Goal: Task Accomplishment & Management: Complete application form

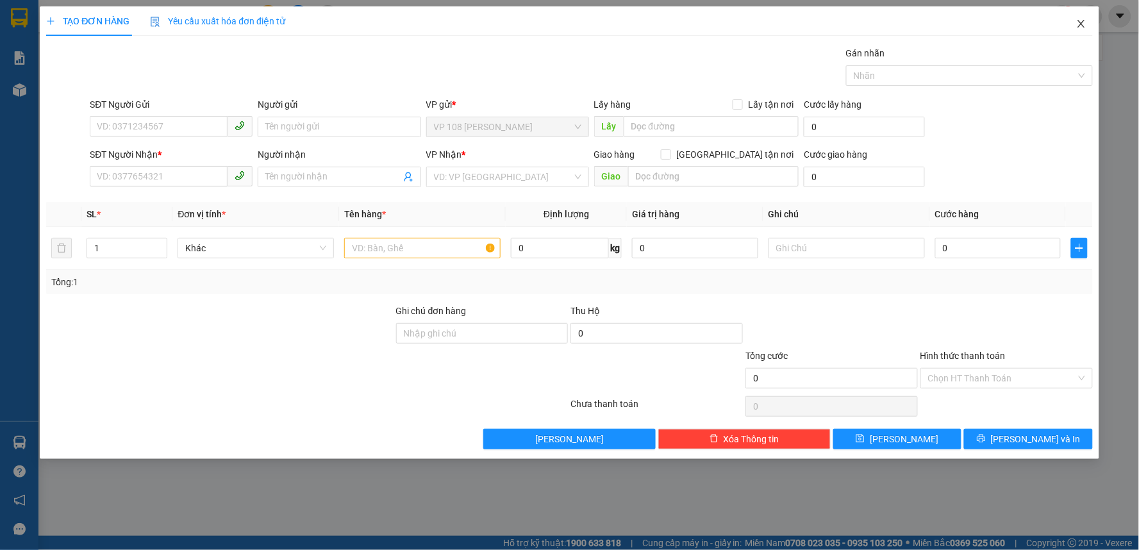
click at [1079, 22] on icon "close" at bounding box center [1081, 24] width 10 height 10
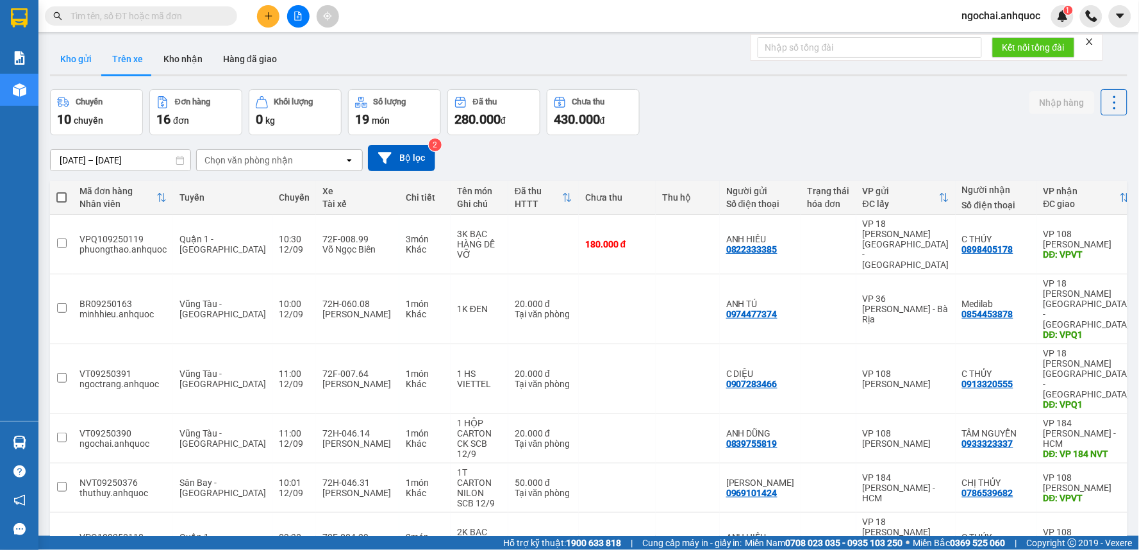
click at [69, 61] on button "Kho gửi" at bounding box center [76, 59] width 52 height 31
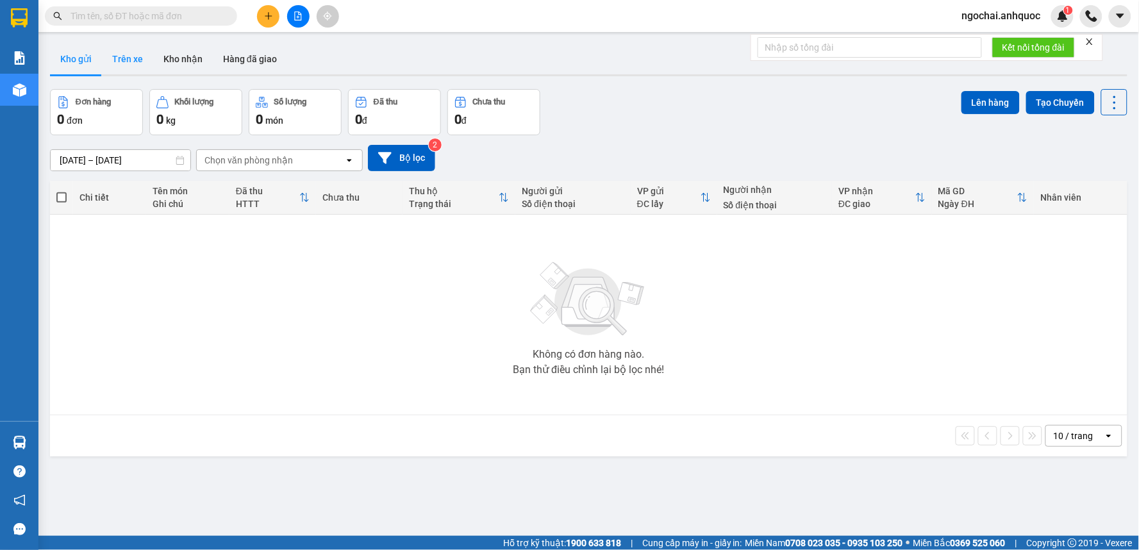
click at [122, 62] on button "Trên xe" at bounding box center [127, 59] width 51 height 31
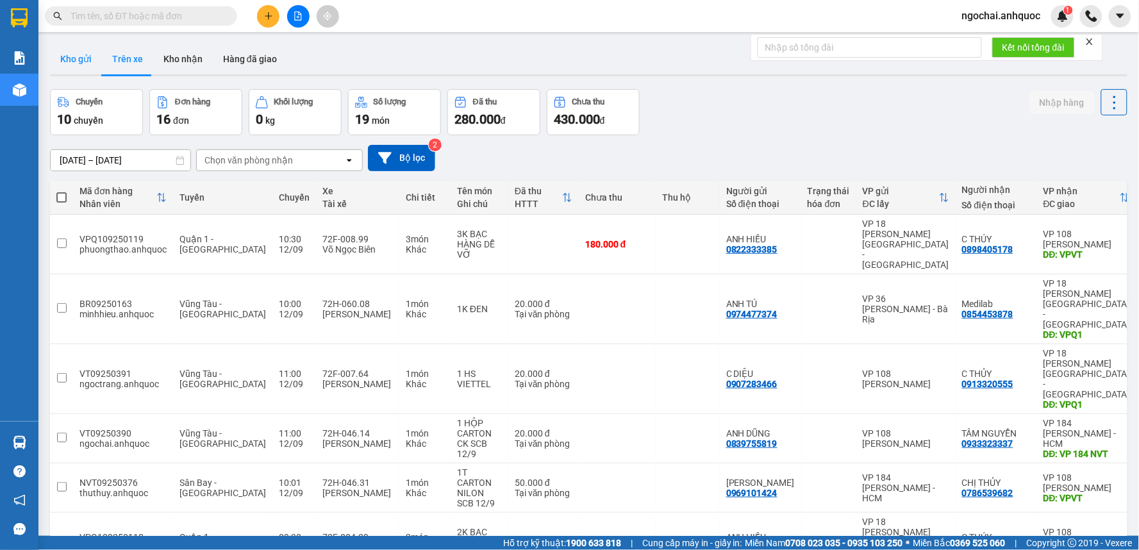
click at [71, 59] on button "Kho gửi" at bounding box center [76, 59] width 52 height 31
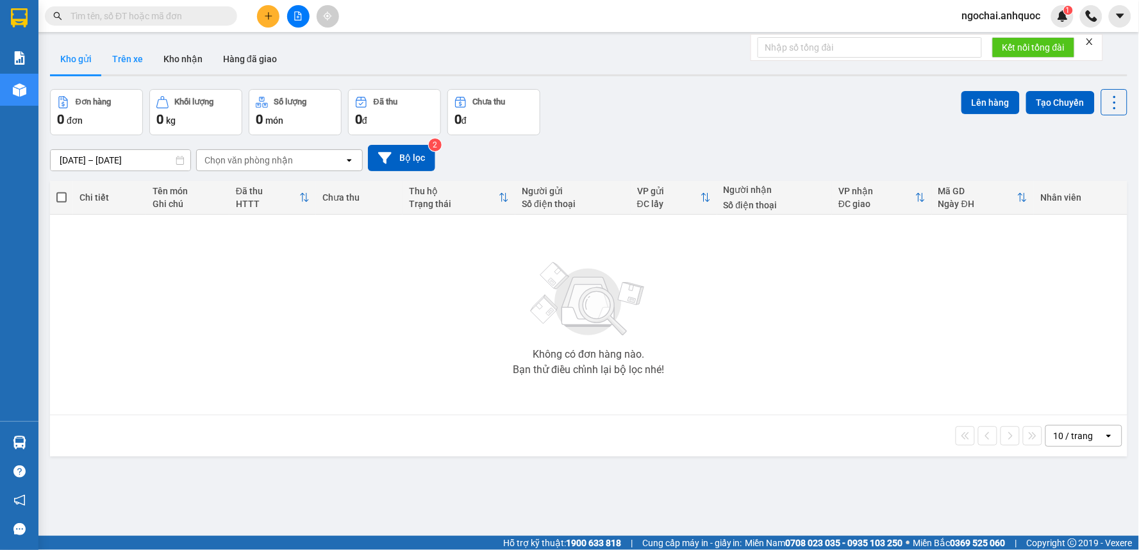
click at [126, 53] on button "Trên xe" at bounding box center [127, 59] width 51 height 31
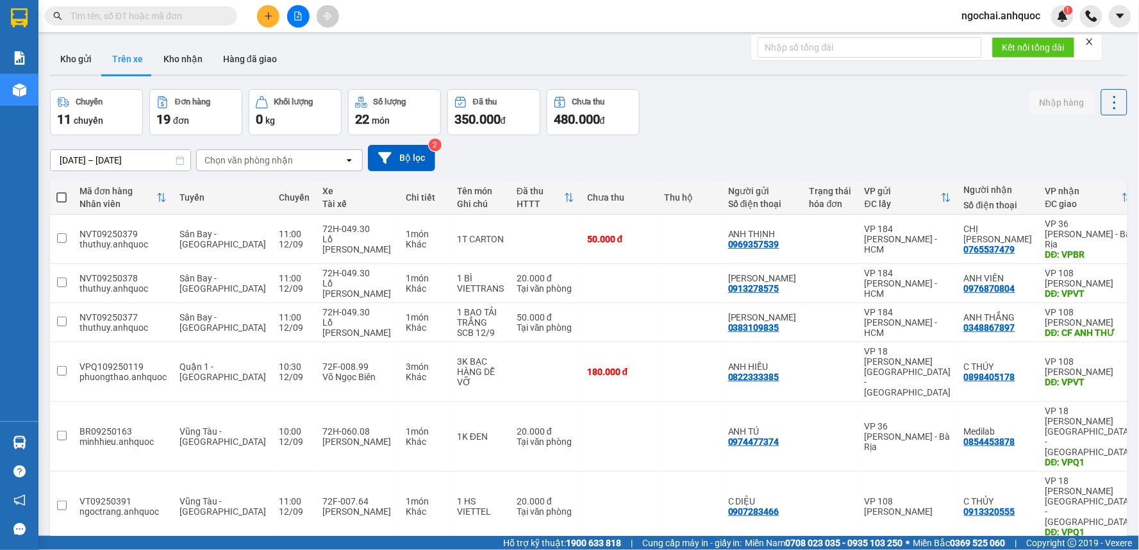
click at [265, 15] on icon "plus" at bounding box center [268, 16] width 9 height 9
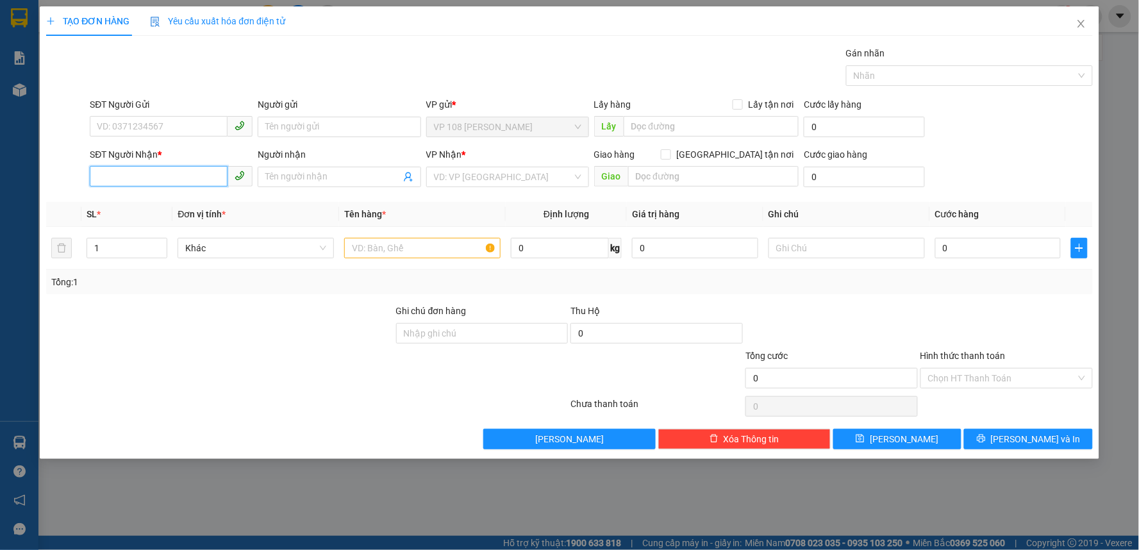
click at [169, 170] on input "SĐT Người Nhận *" at bounding box center [159, 176] width 138 height 21
type input "0908432999"
click at [297, 177] on input "Người nhận" at bounding box center [332, 177] width 135 height 14
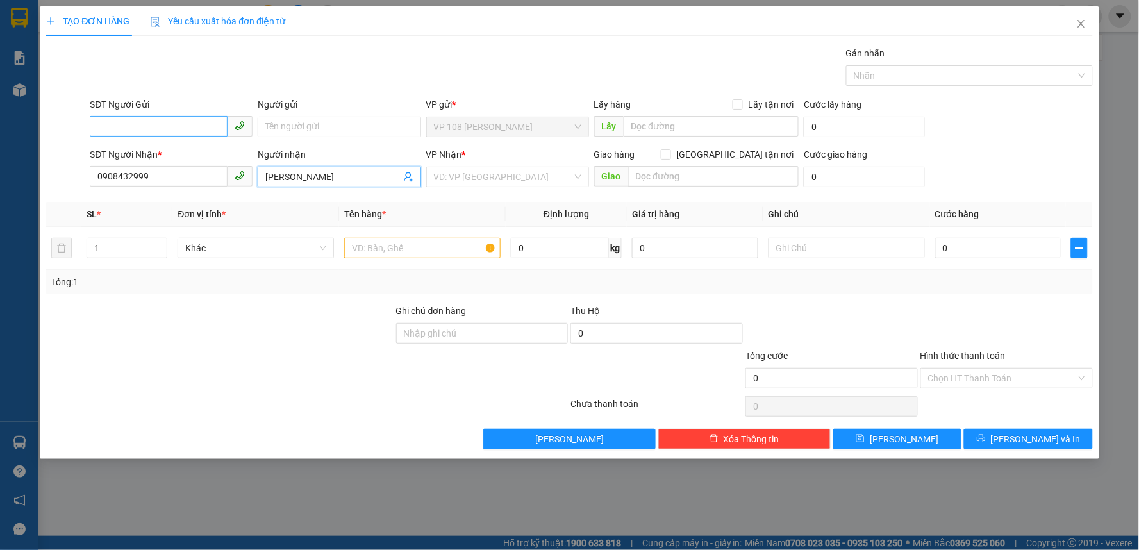
type input "[PERSON_NAME]"
click at [194, 126] on input "SĐT Người Gửi" at bounding box center [159, 126] width 138 height 21
click at [279, 126] on input "Người gửi" at bounding box center [339, 127] width 163 height 21
type input "TXE AN"
drag, startPoint x: 297, startPoint y: 128, endPoint x: 265, endPoint y: 128, distance: 32.0
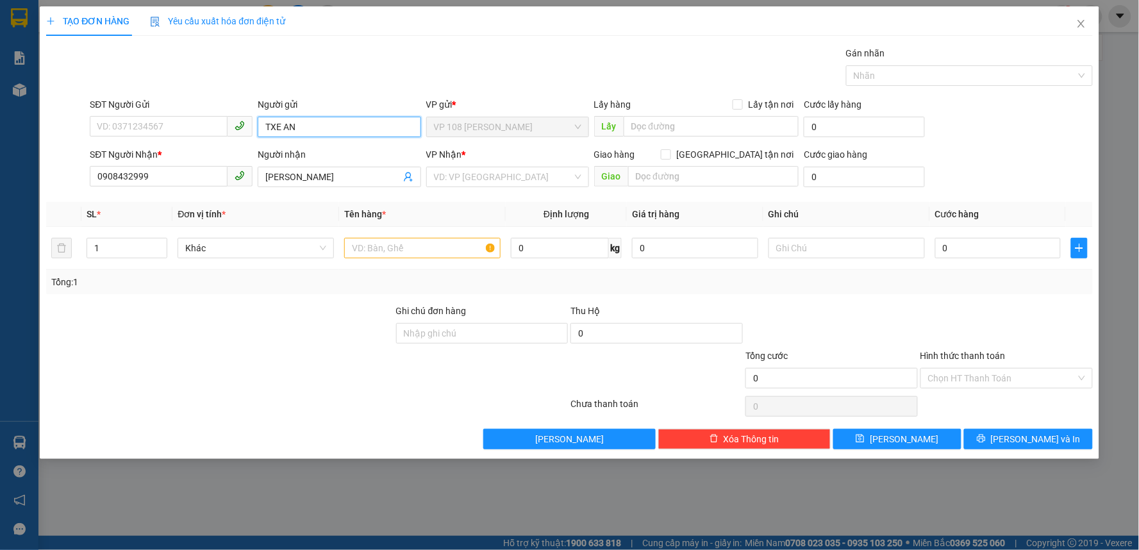
click at [265, 128] on input "TXE AN" at bounding box center [339, 127] width 163 height 21
click at [405, 254] on input "text" at bounding box center [422, 248] width 156 height 21
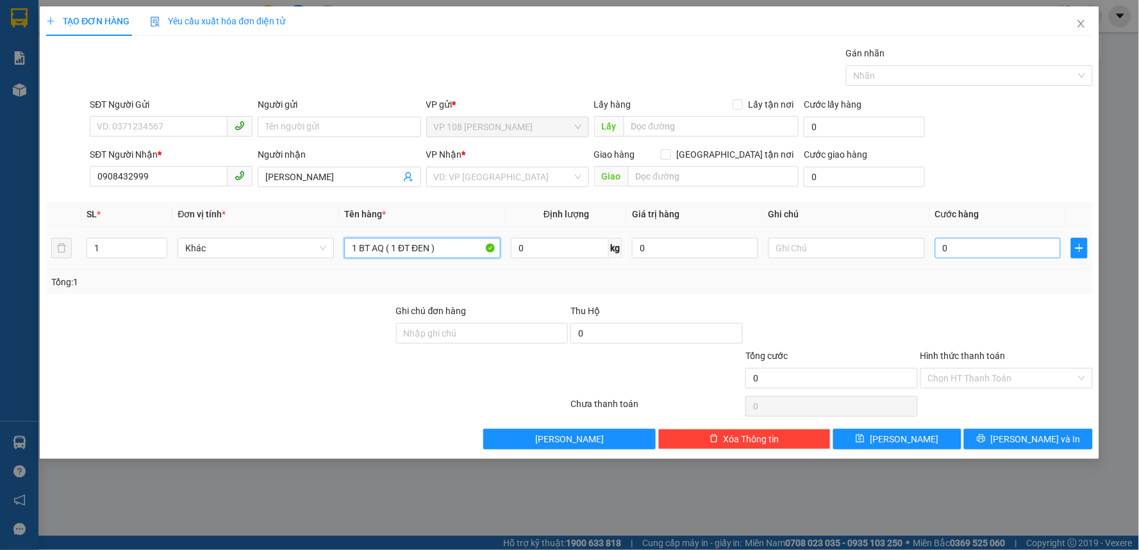
type input "1 BT AQ ( 1 ĐT ĐEN )"
click at [962, 242] on input "0" at bounding box center [998, 248] width 126 height 21
type input "5"
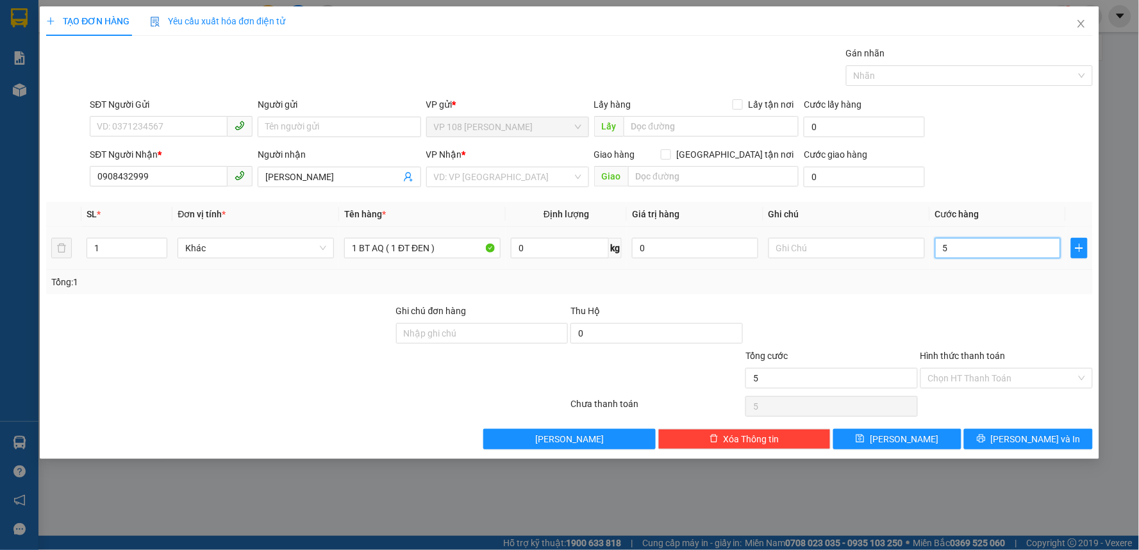
type input "50"
type input "500"
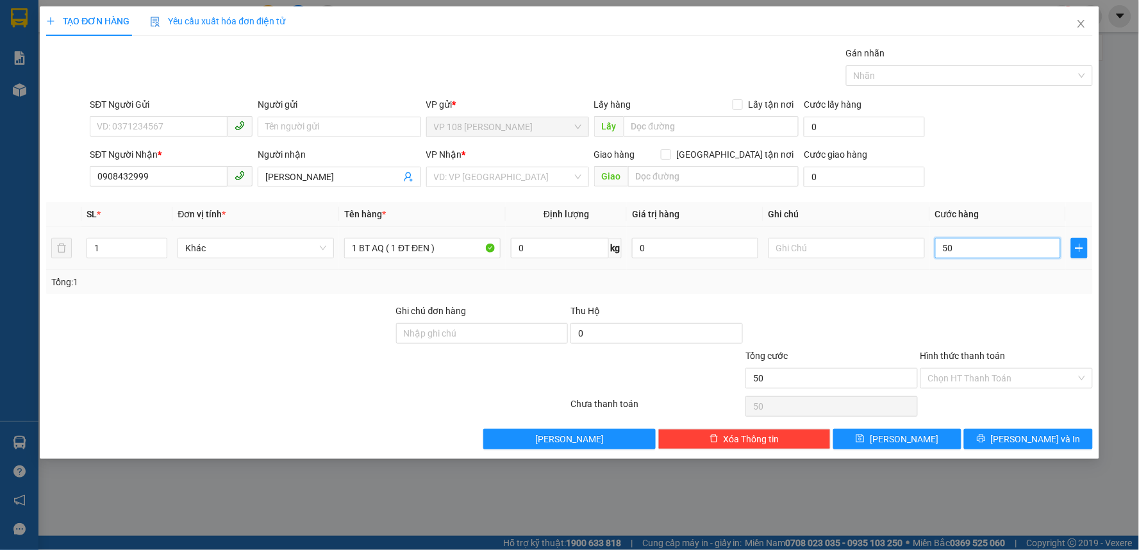
type input "500"
type input "5.000"
type input "50.000"
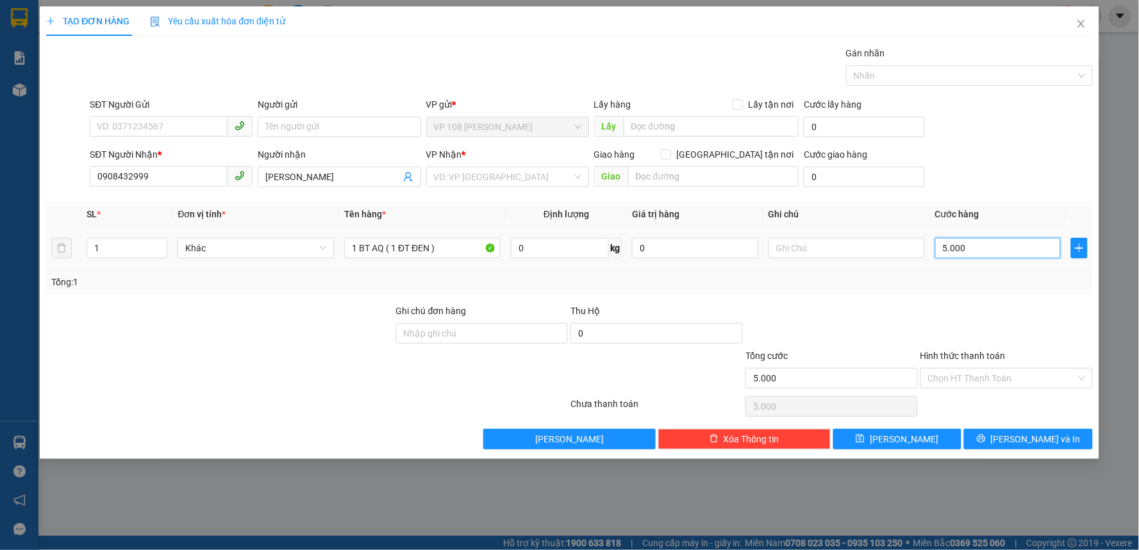
type input "50.000"
click at [898, 311] on div at bounding box center [831, 326] width 175 height 45
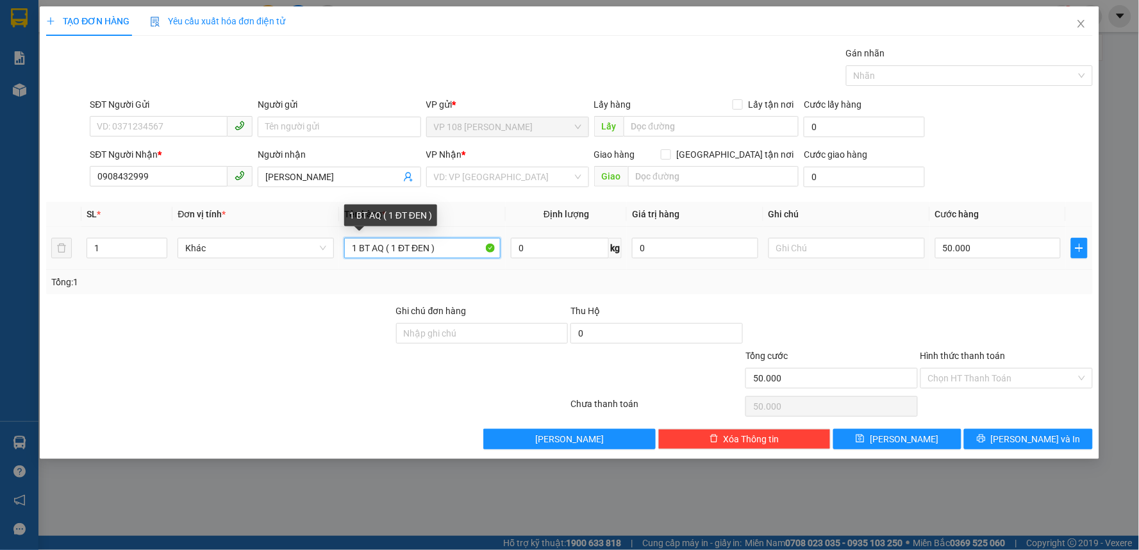
drag, startPoint x: 390, startPoint y: 256, endPoint x: 479, endPoint y: 244, distance: 89.9
click at [479, 244] on input "1 BT AQ ( 1 ĐT ĐEN )" at bounding box center [422, 248] width 156 height 21
drag, startPoint x: 449, startPoint y: 244, endPoint x: 386, endPoint y: 254, distance: 64.3
click at [386, 254] on input "1 BT AQ ( 1 ĐT ĐEN )" at bounding box center [422, 248] width 156 height 21
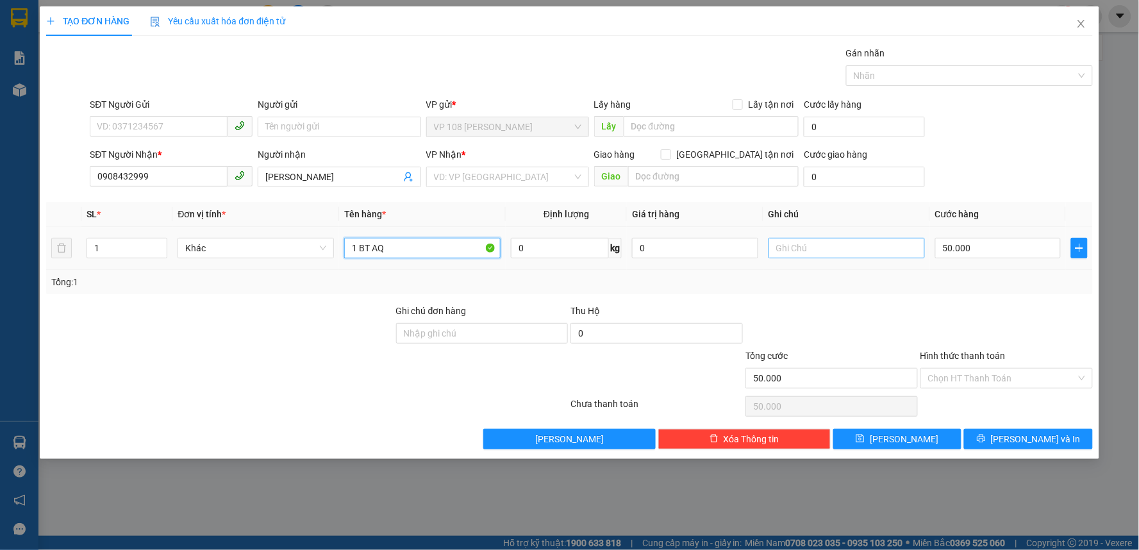
type input "1 BT AQ"
click at [847, 248] on input "text" at bounding box center [846, 248] width 156 height 21
type input "NHẸ TAY"
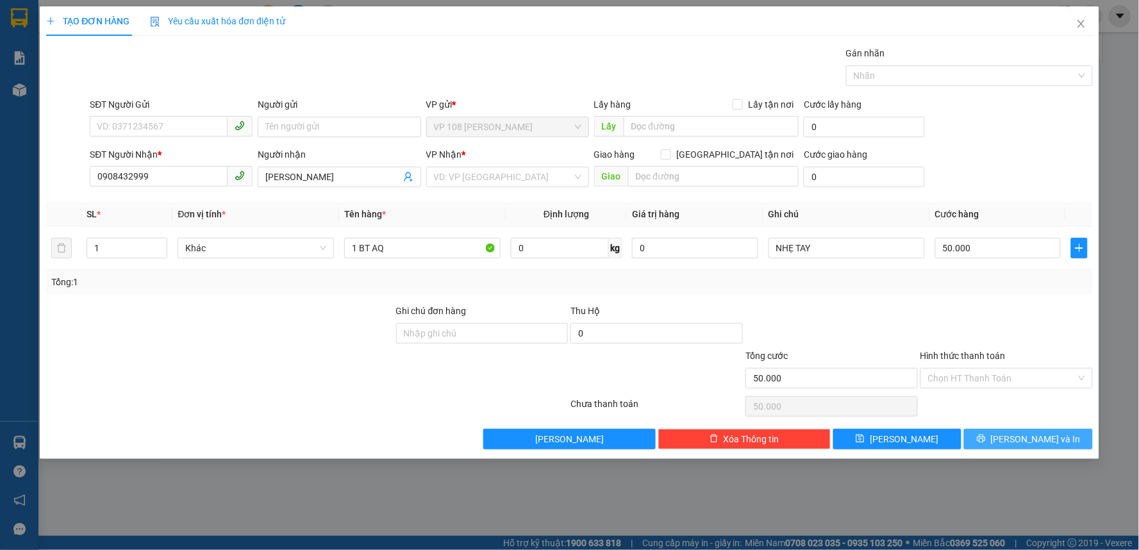
click at [1048, 443] on span "[PERSON_NAME] và In" at bounding box center [1036, 439] width 90 height 14
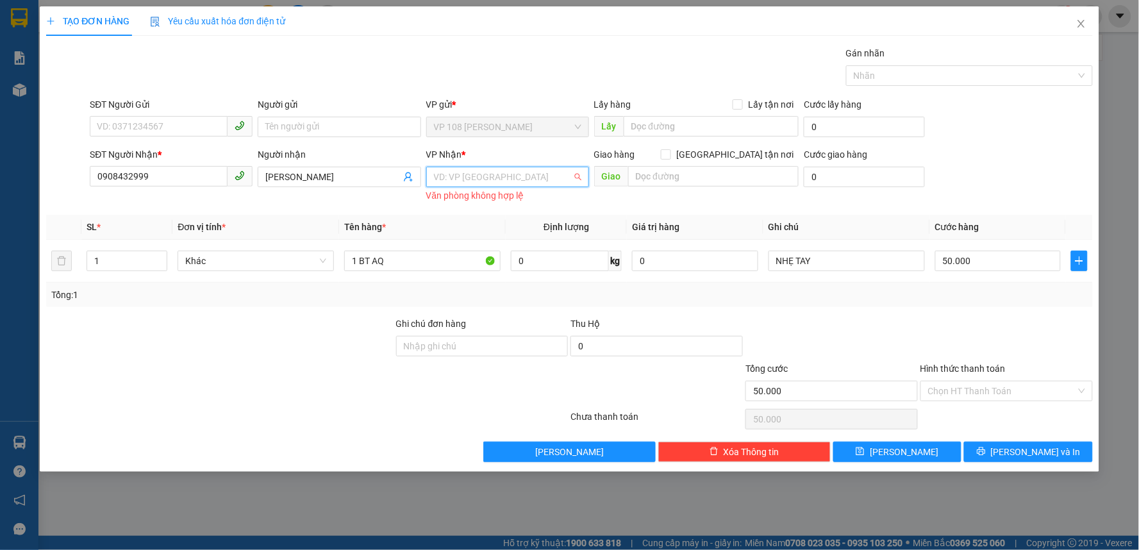
click at [515, 170] on input "search" at bounding box center [503, 176] width 138 height 19
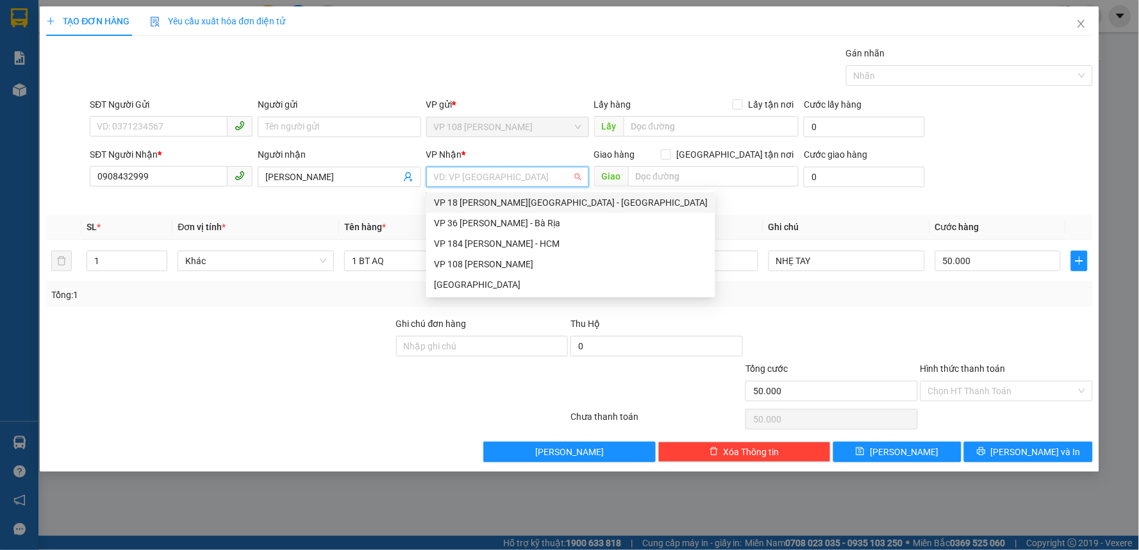
click at [528, 193] on div "VP 18 [PERSON_NAME][GEOGRAPHIC_DATA] - [GEOGRAPHIC_DATA]" at bounding box center [570, 202] width 289 height 21
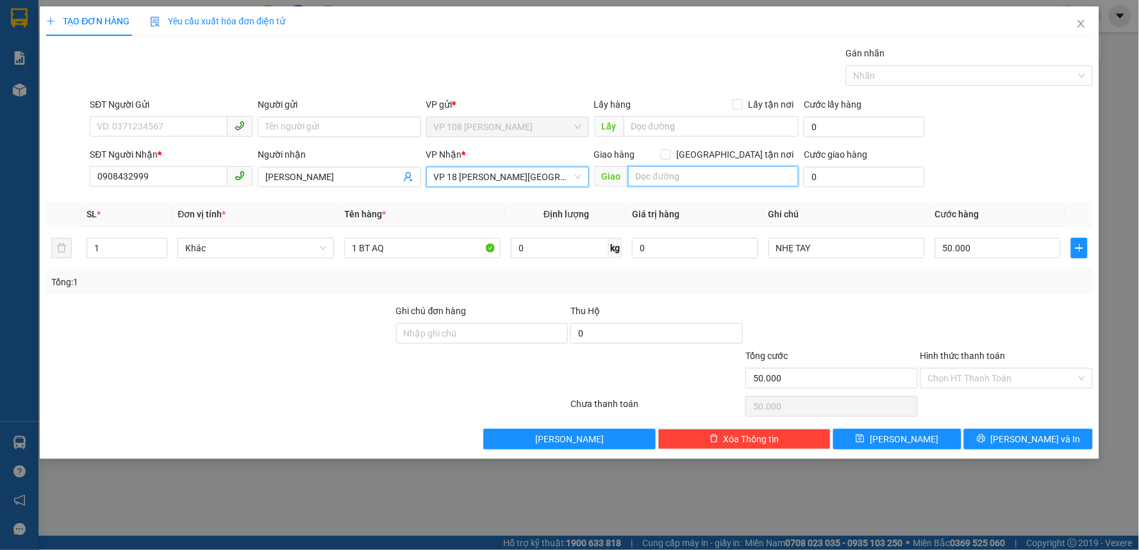
click at [706, 174] on input "text" at bounding box center [713, 176] width 171 height 21
type input "VP Q1"
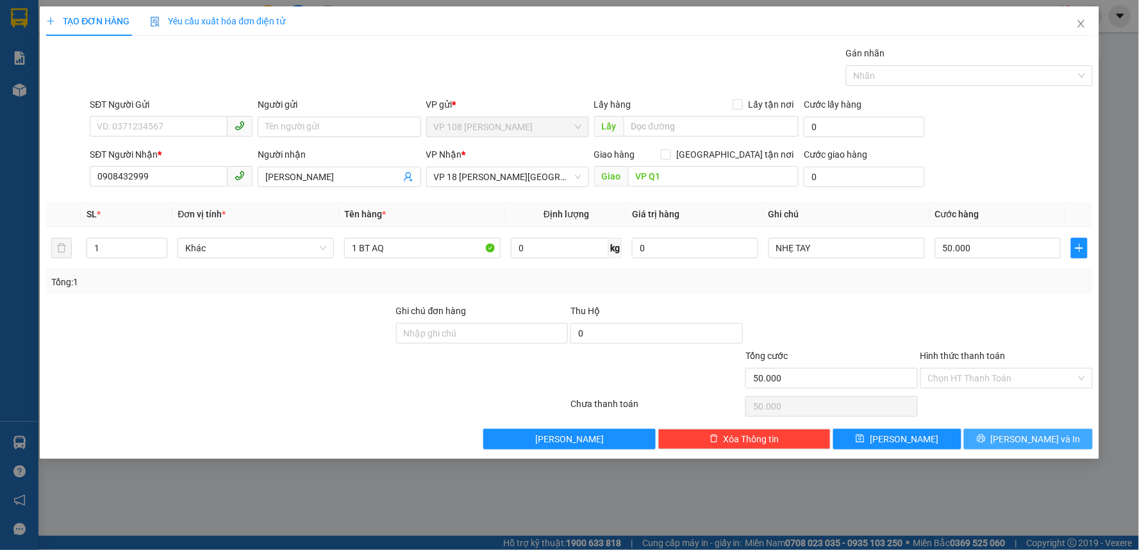
click at [1045, 433] on span "[PERSON_NAME] và In" at bounding box center [1036, 439] width 90 height 14
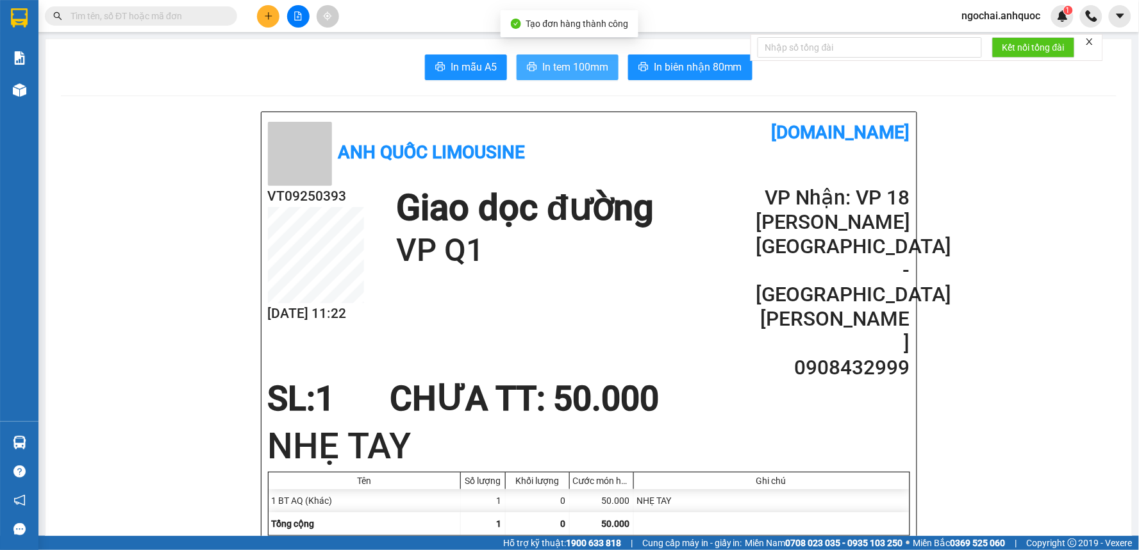
click at [563, 59] on span "In tem 100mm" at bounding box center [575, 67] width 66 height 16
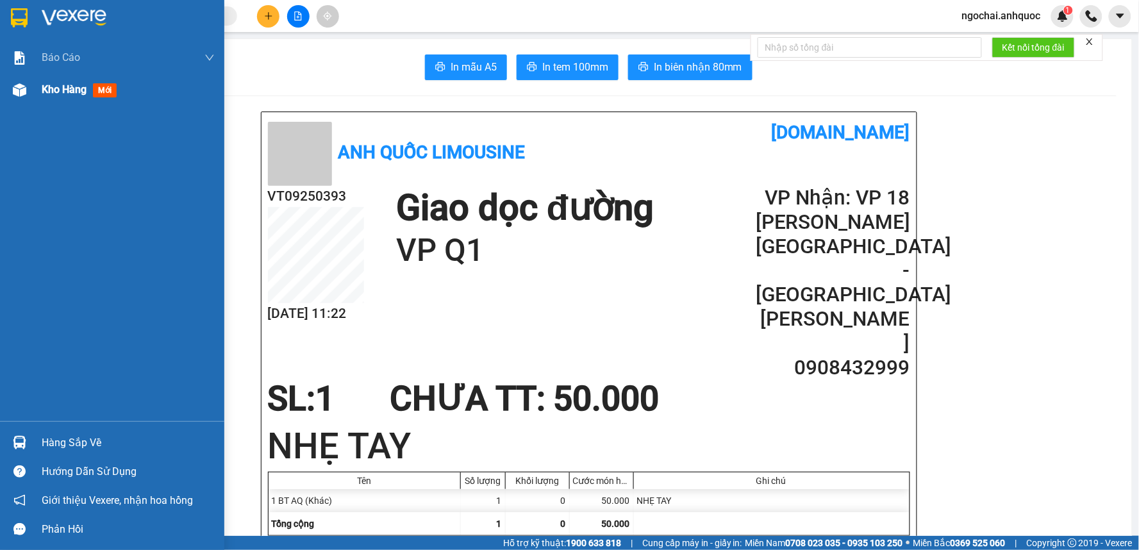
click at [53, 94] on span "Kho hàng" at bounding box center [64, 89] width 45 height 12
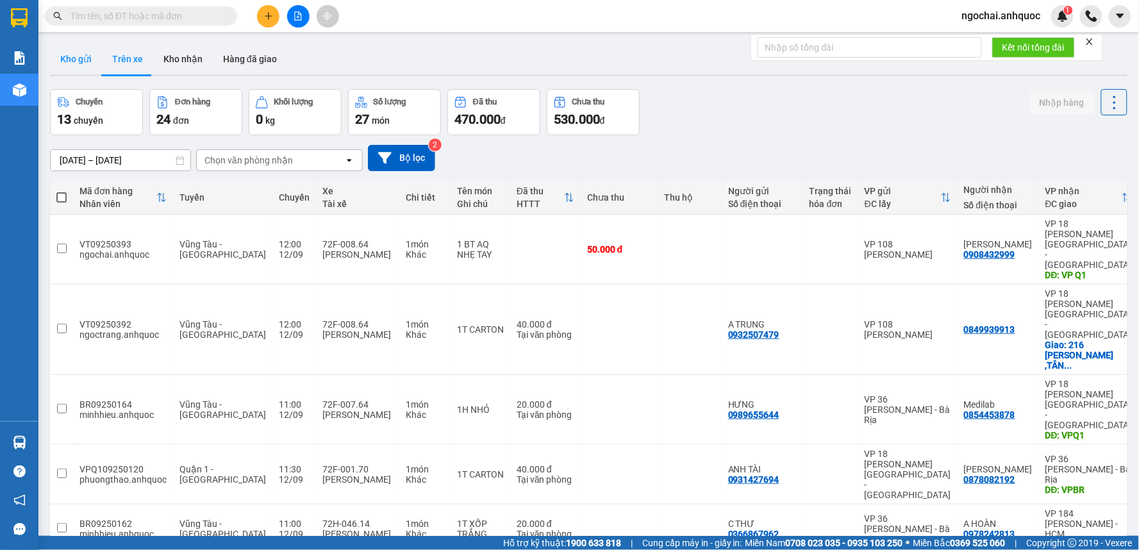
click at [82, 54] on button "Kho gửi" at bounding box center [76, 59] width 52 height 31
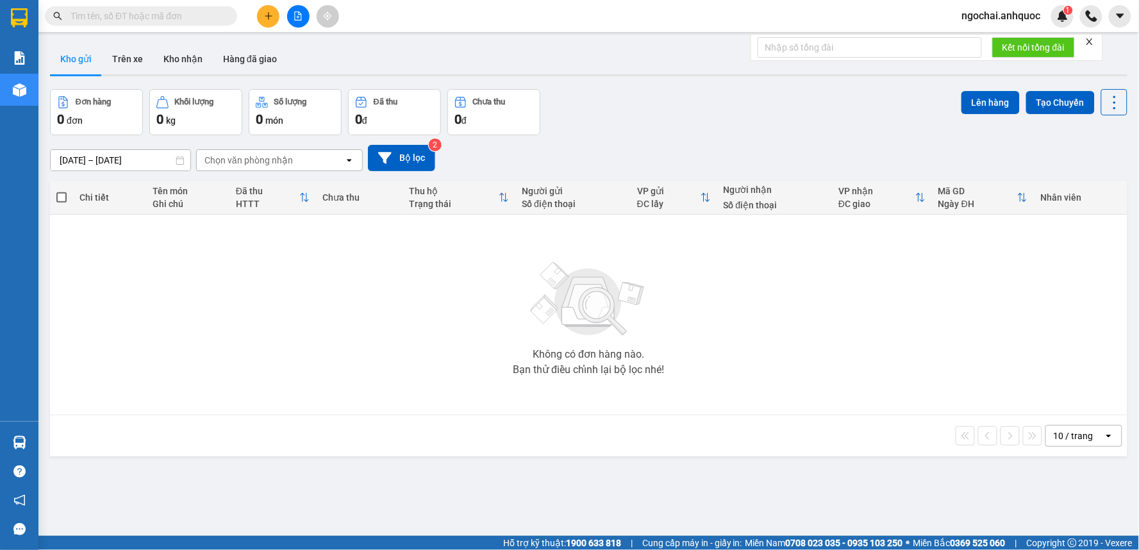
click at [267, 15] on icon "plus" at bounding box center [268, 16] width 9 height 9
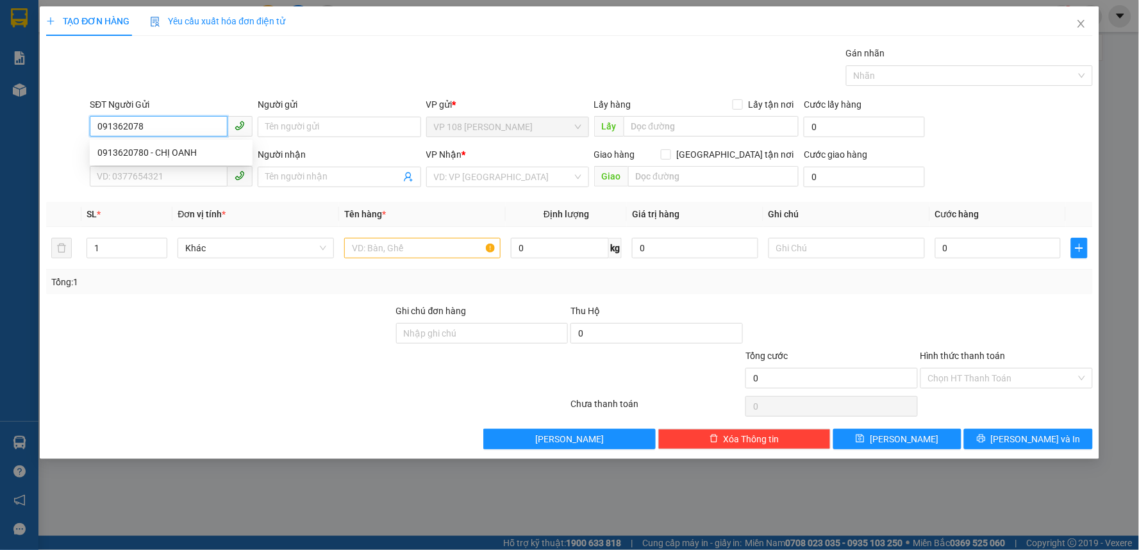
type input "0913620780"
click at [181, 157] on div "0913620780 - CHỊ OANH" at bounding box center [170, 152] width 147 height 14
type input "CHỊ OANH"
type input "0913620780"
type input "CHỊ OANH"
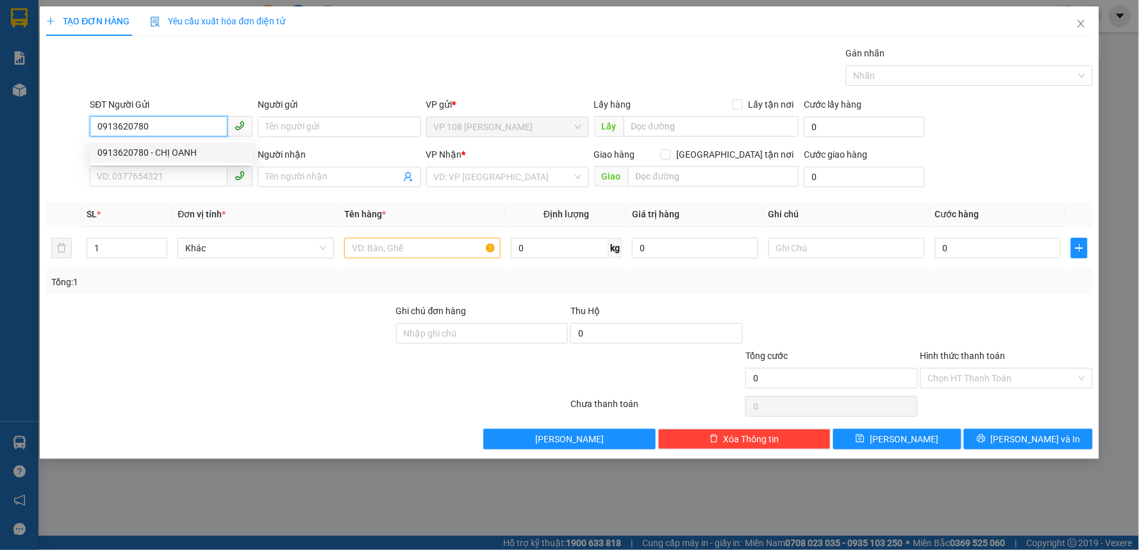
type input "VP184"
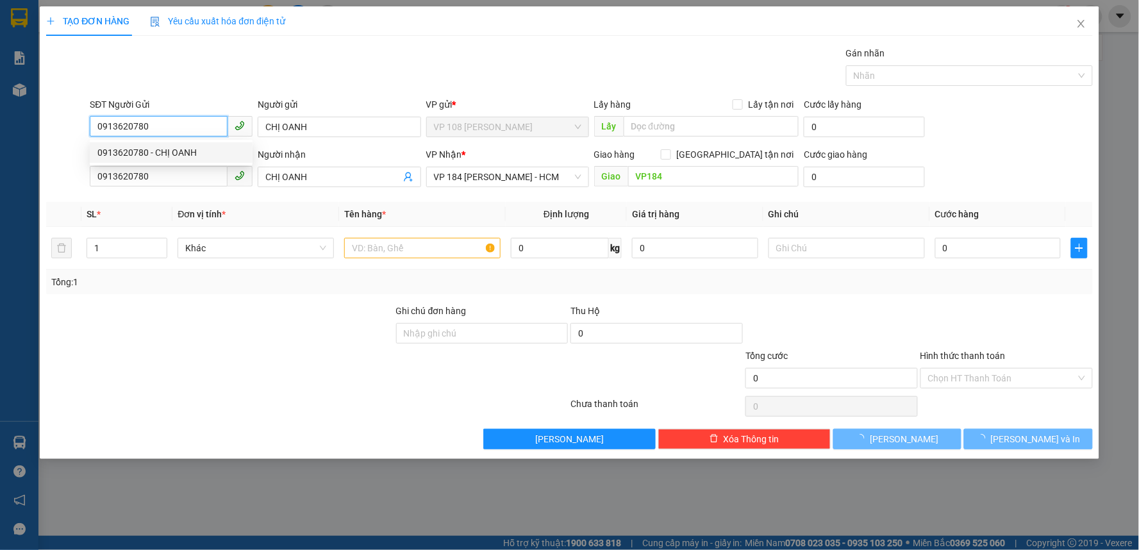
type input "30.000"
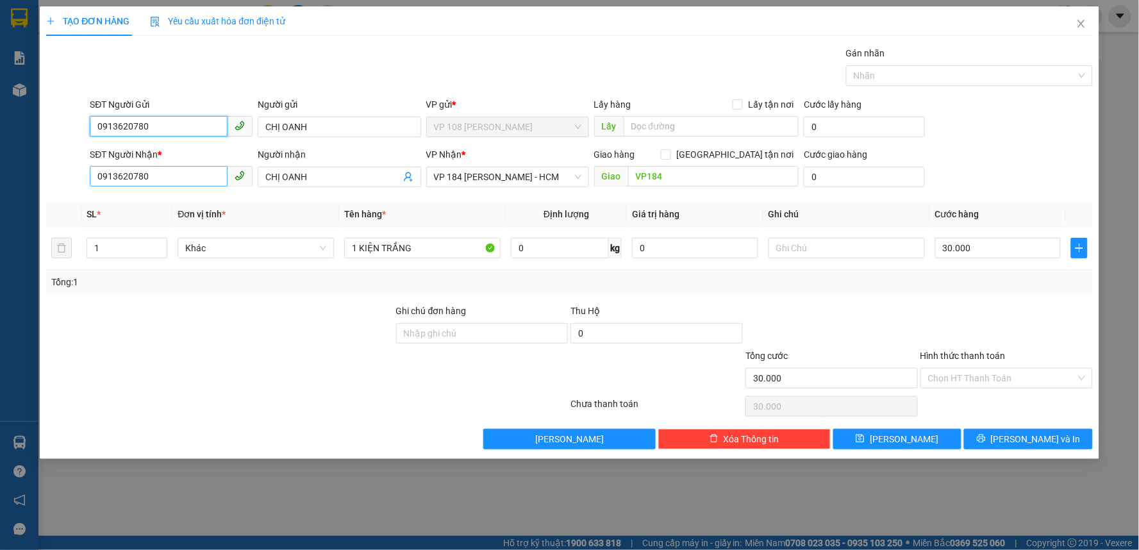
type input "0913620780"
click at [182, 179] on input "0913620780" at bounding box center [159, 176] width 138 height 21
type input "0919093089"
click at [331, 178] on input "CHỊ OANH" at bounding box center [332, 177] width 135 height 14
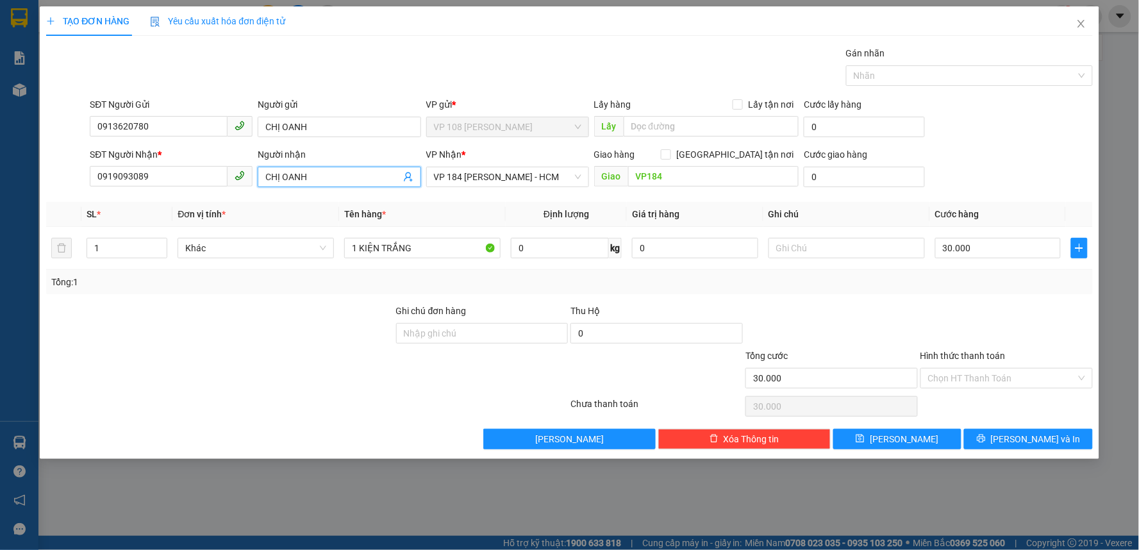
click at [331, 178] on input "CHỊ OANH" at bounding box center [332, 177] width 135 height 14
type input "c"
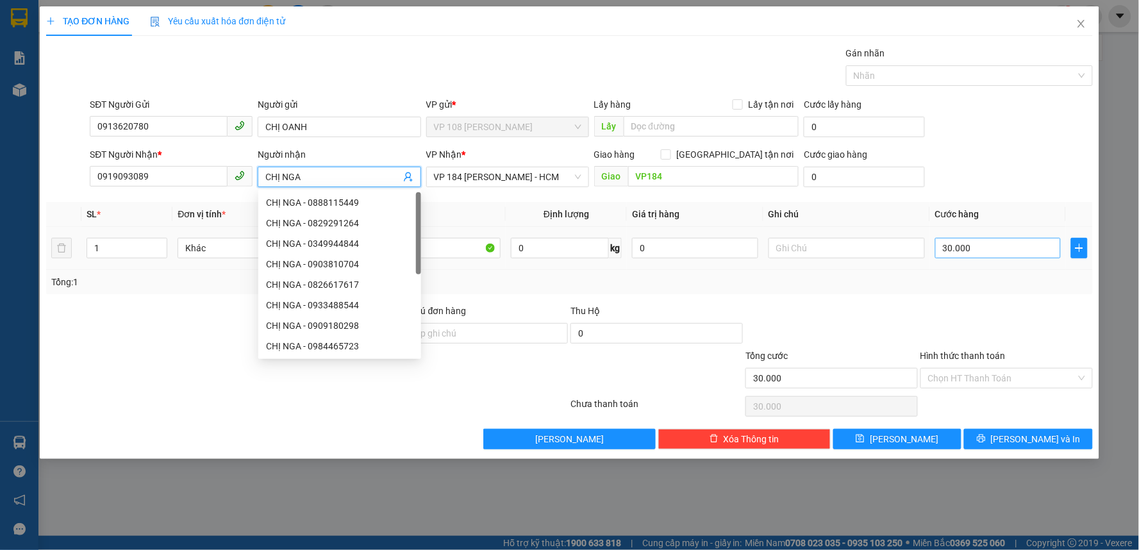
type input "CHỊ NGA"
click at [989, 258] on input "30.000" at bounding box center [998, 248] width 126 height 21
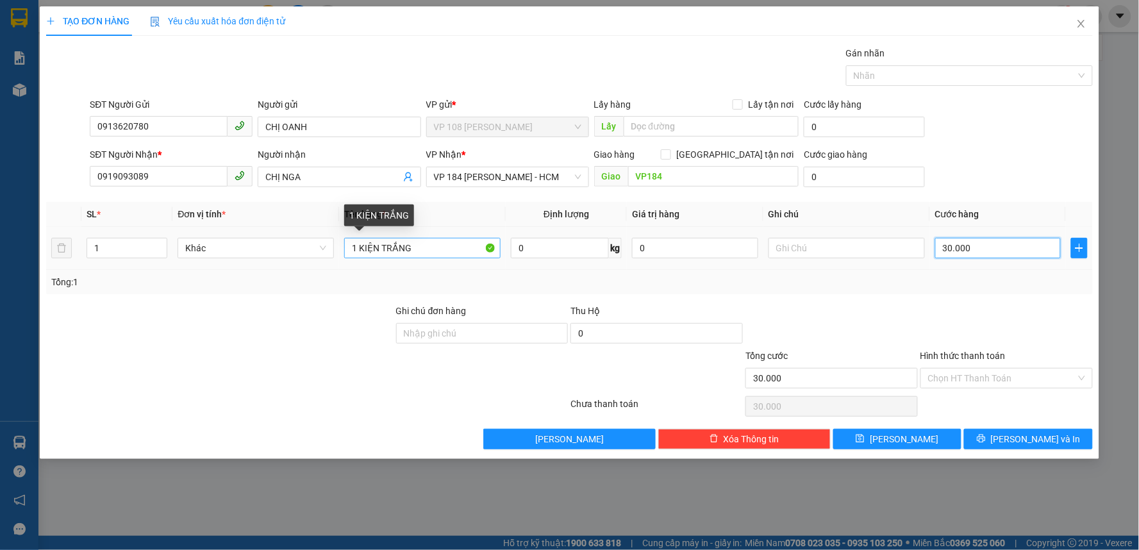
type input "0"
click at [413, 251] on input "1 KIỆN TRẮNG" at bounding box center [422, 248] width 156 height 21
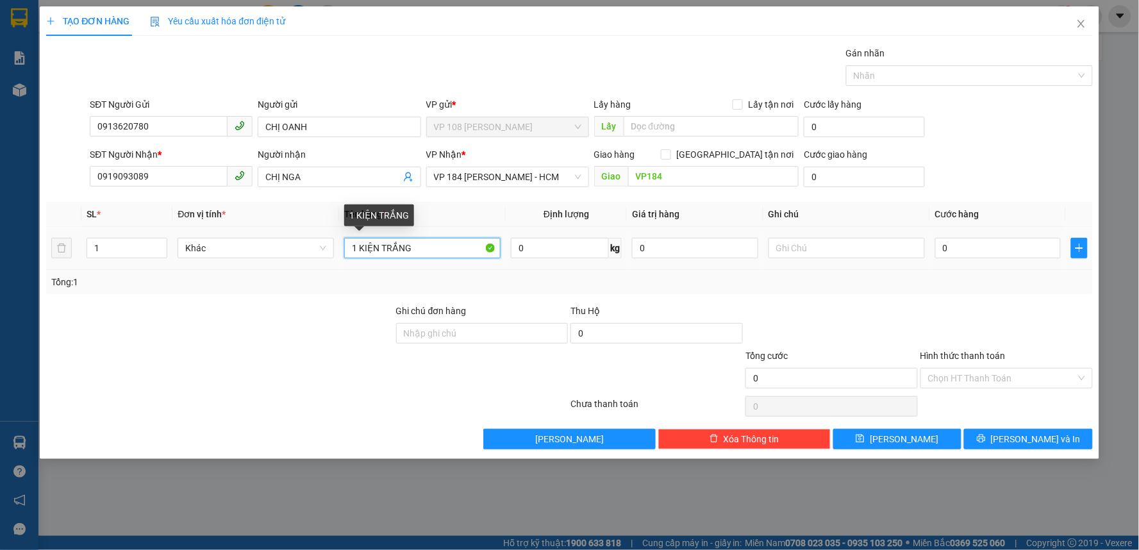
click at [413, 251] on input "1 KIỆN TRẮNG" at bounding box center [422, 248] width 156 height 21
type input "1 KIỆN ĐEN QUẤN KEO"
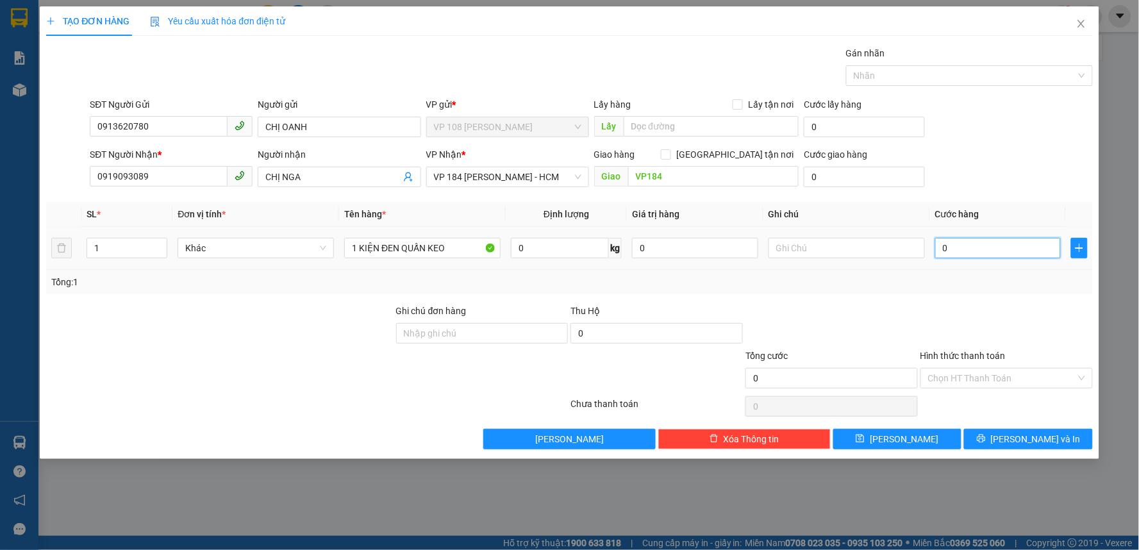
click at [969, 252] on input "0" at bounding box center [998, 248] width 126 height 21
type input "6"
type input "60"
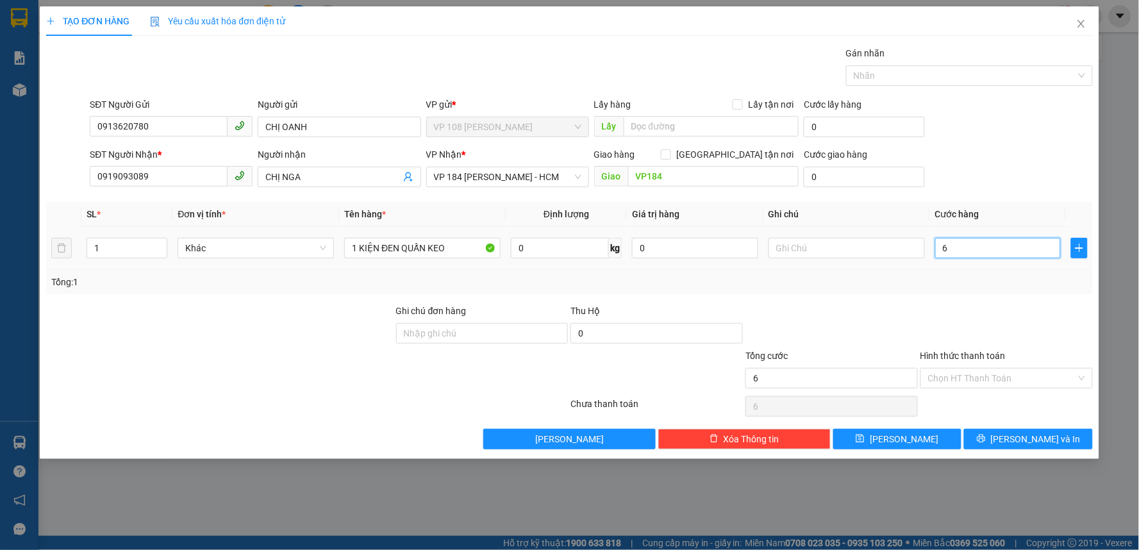
type input "60"
type input "600"
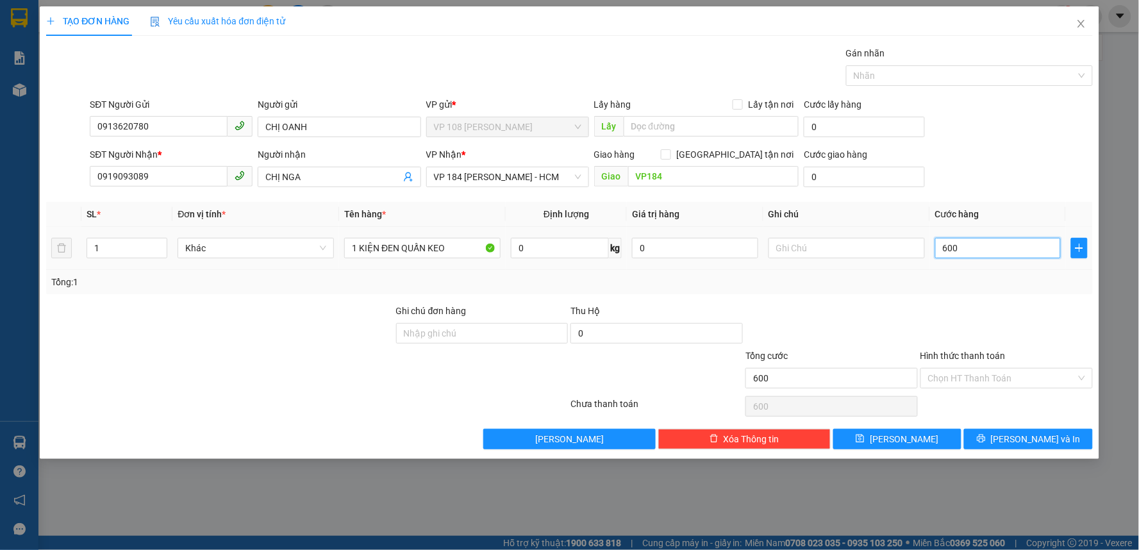
type input "6.000"
type input "60.000"
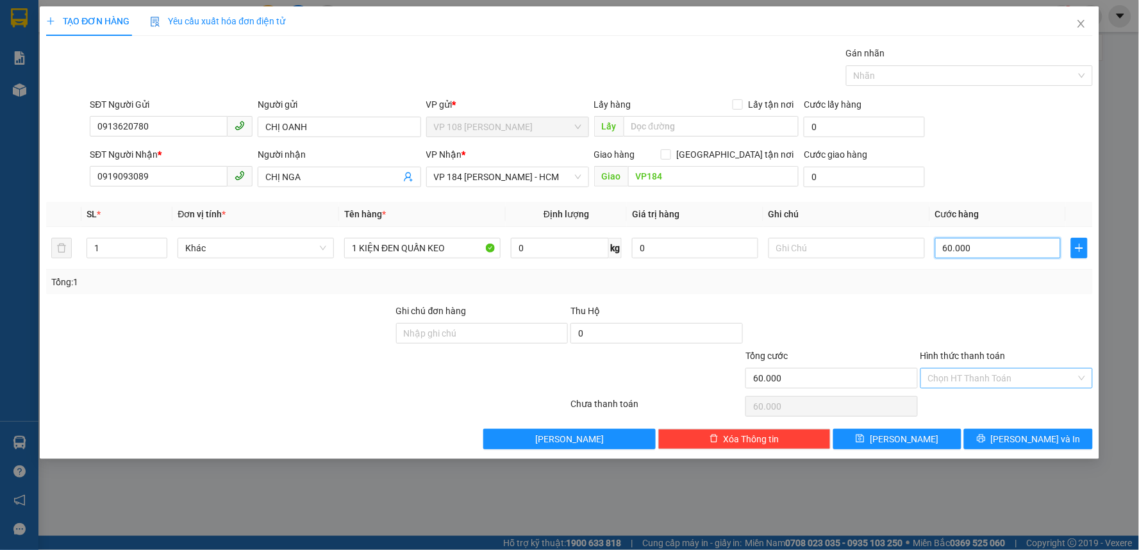
type input "60.000"
click at [988, 376] on input "Hình thức thanh toán" at bounding box center [1002, 377] width 148 height 19
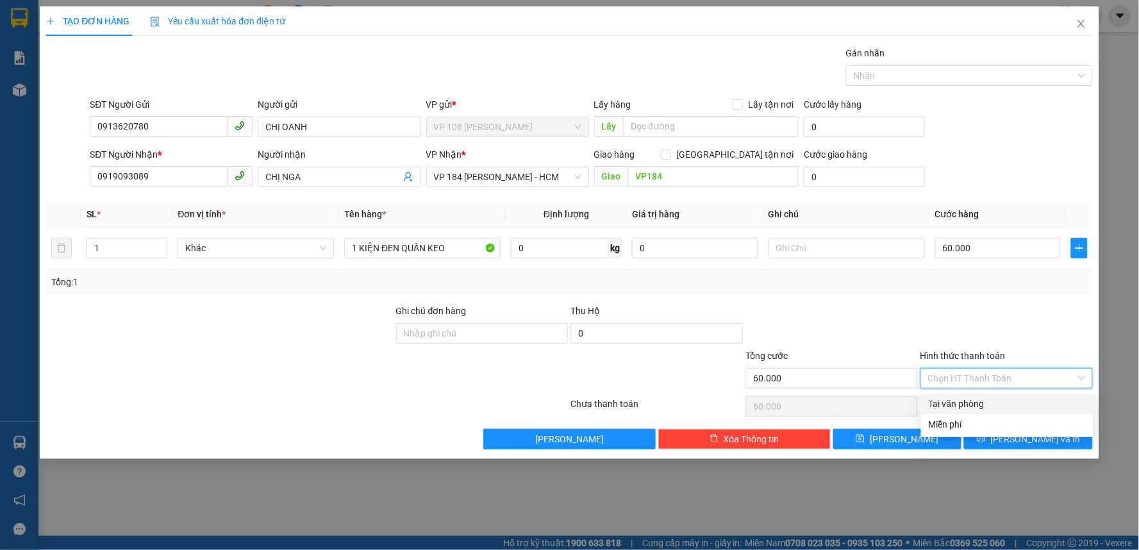
click at [990, 405] on div "Tại văn phòng" at bounding box center [1007, 404] width 157 height 14
type input "0"
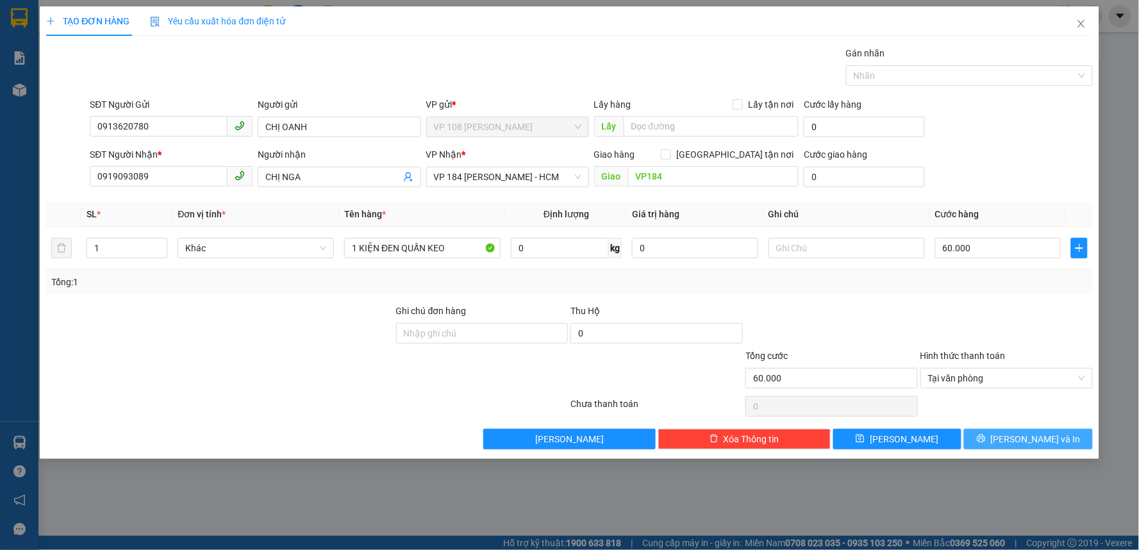
click at [1047, 443] on span "[PERSON_NAME] và In" at bounding box center [1036, 439] width 90 height 14
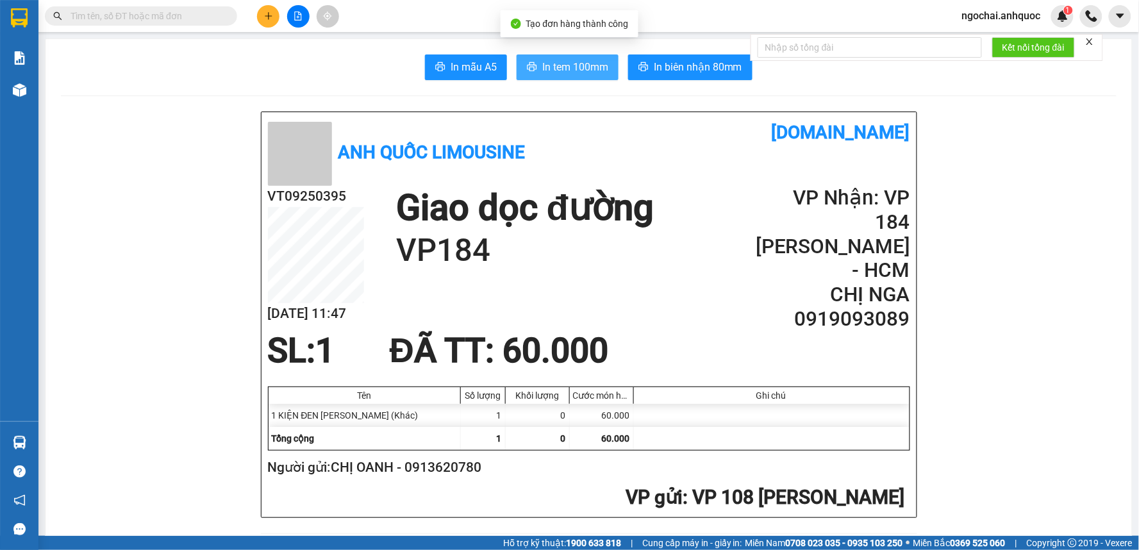
click at [564, 72] on span "In tem 100mm" at bounding box center [575, 67] width 66 height 16
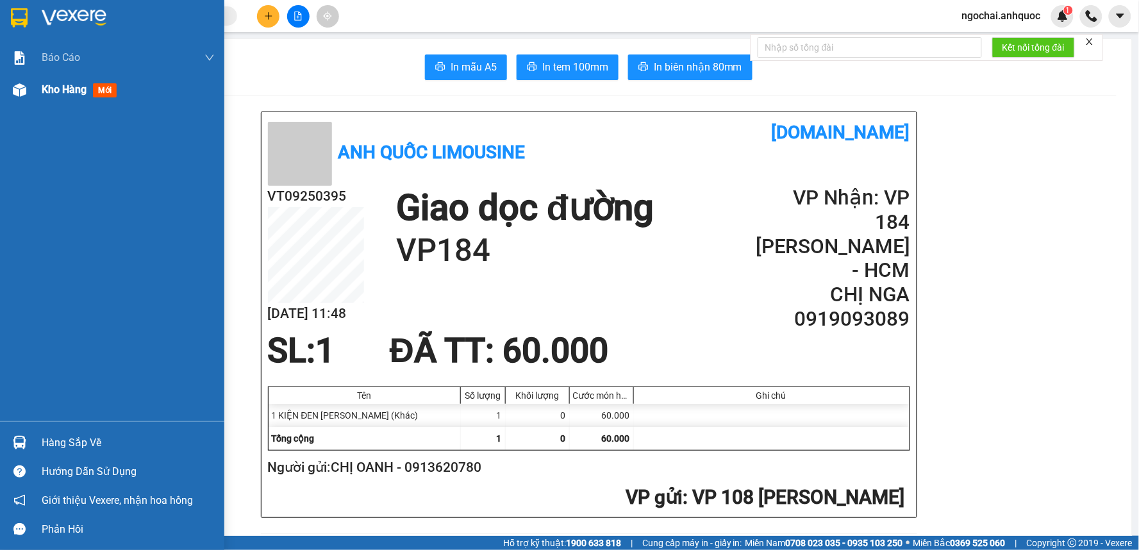
click at [74, 90] on span "Kho hàng" at bounding box center [64, 89] width 45 height 12
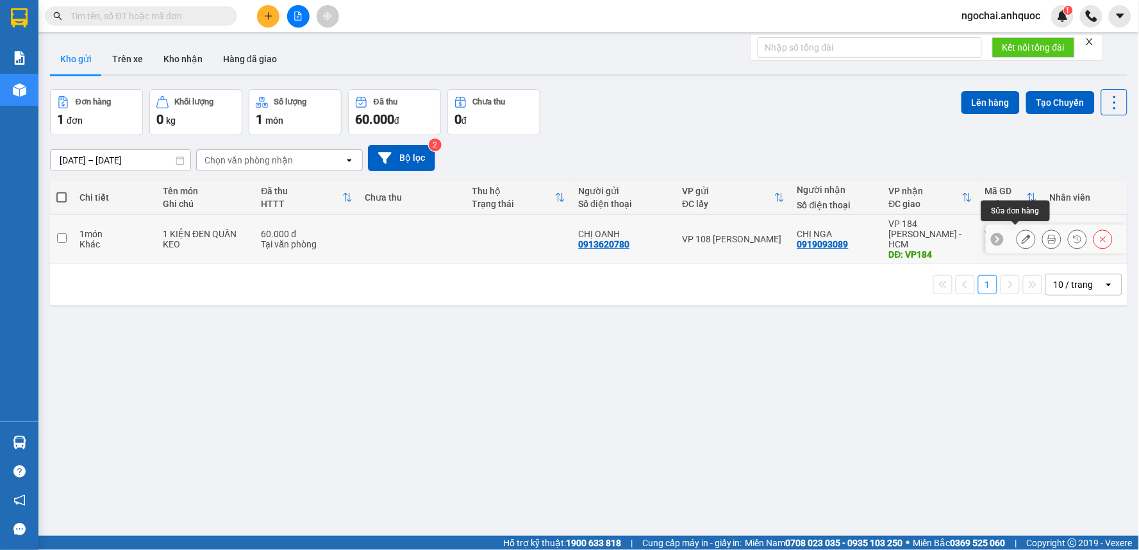
click at [1021, 235] on icon at bounding box center [1025, 239] width 9 height 9
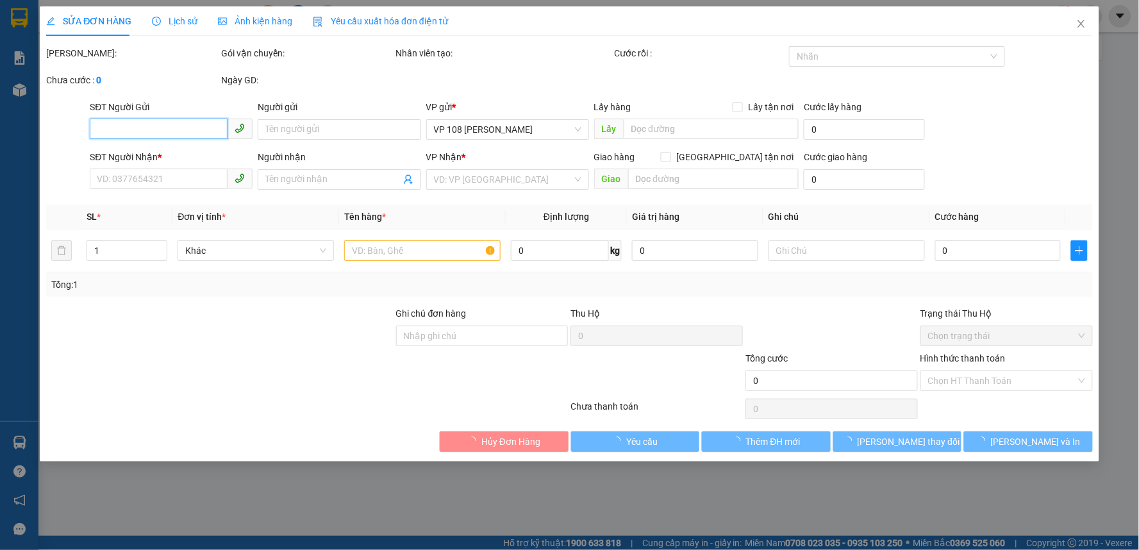
type input "0913620780"
type input "CHỊ OANH"
type input "0919093089"
type input "CHỊ NGA"
type input "VP184"
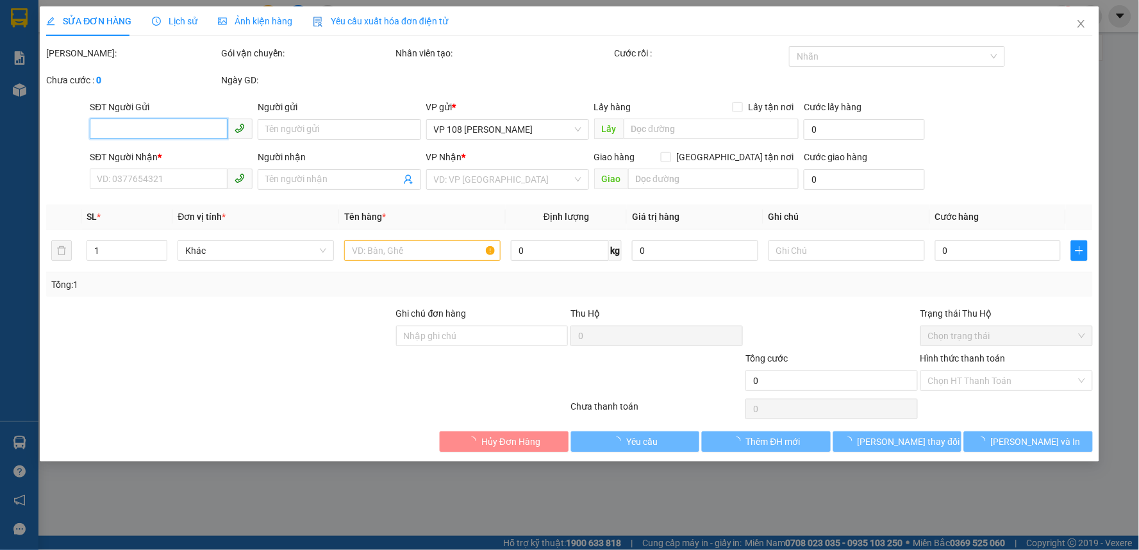
type input "60.000"
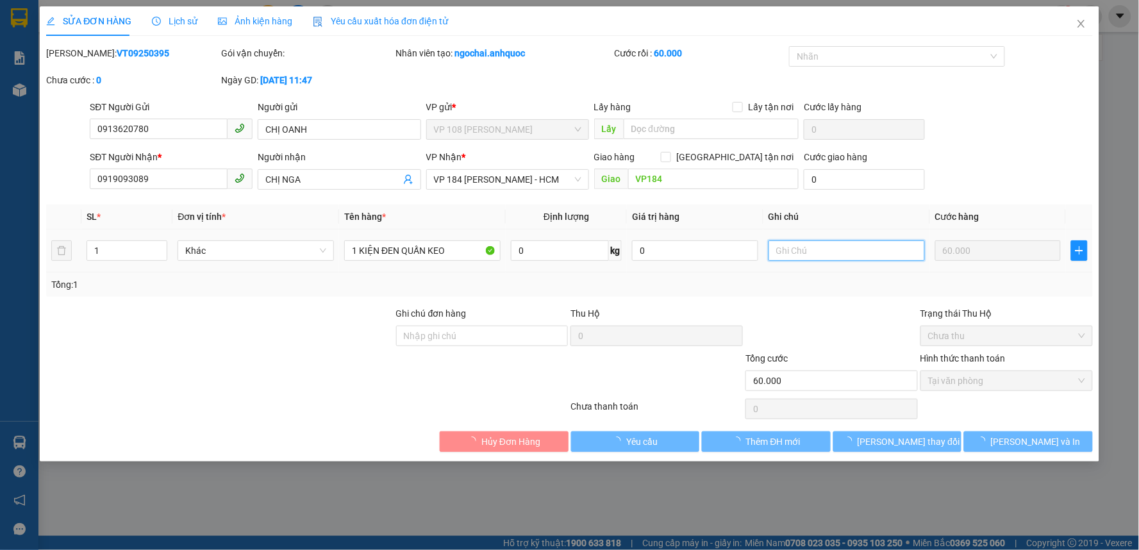
click at [783, 253] on input "text" at bounding box center [846, 250] width 156 height 21
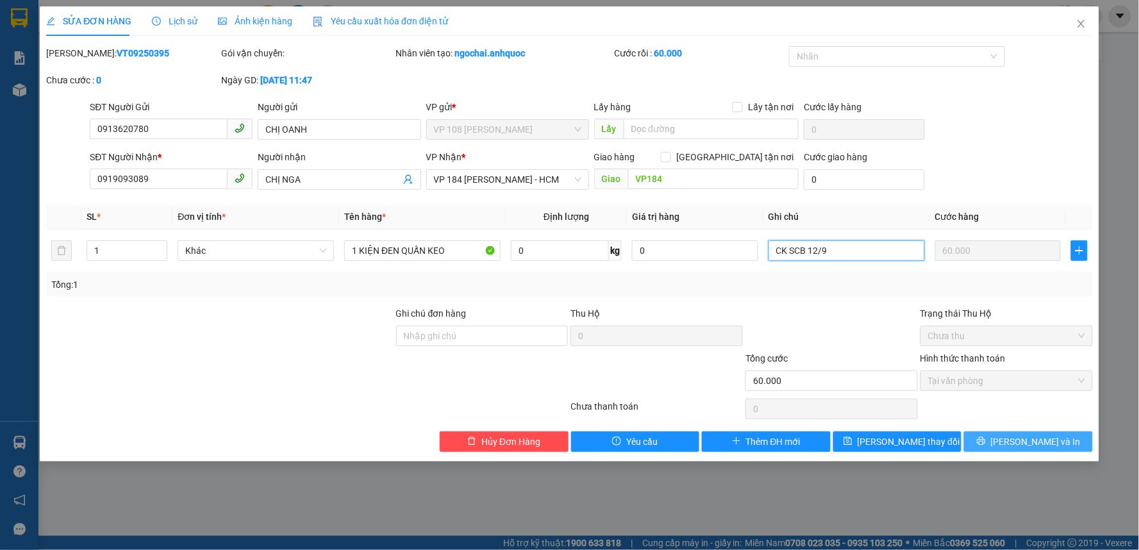
type input "CK SCB 12/9"
click at [1027, 437] on span "[PERSON_NAME] và In" at bounding box center [1036, 441] width 90 height 14
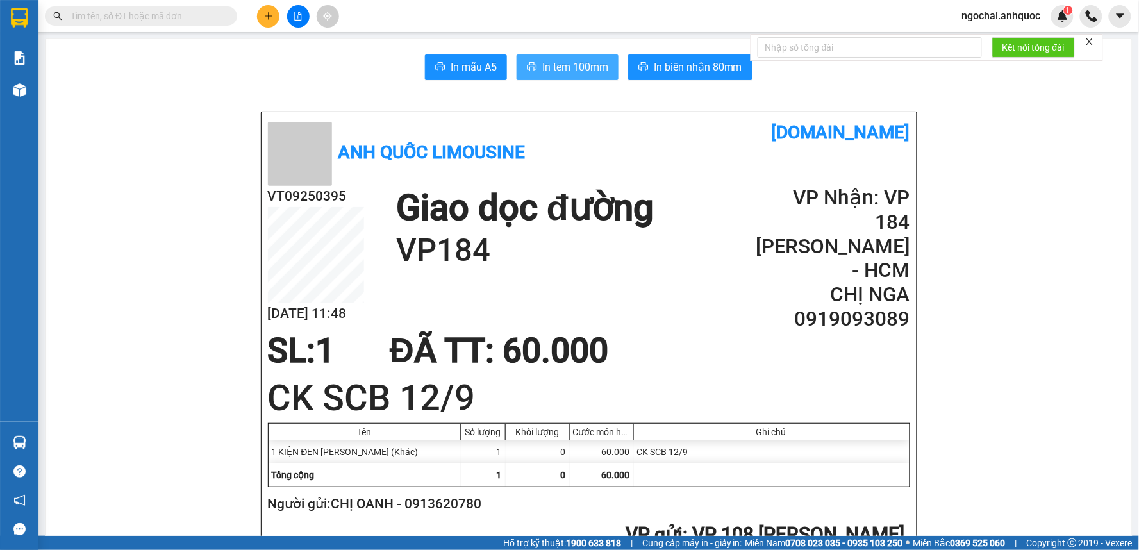
click at [568, 69] on span "In tem 100mm" at bounding box center [575, 67] width 66 height 16
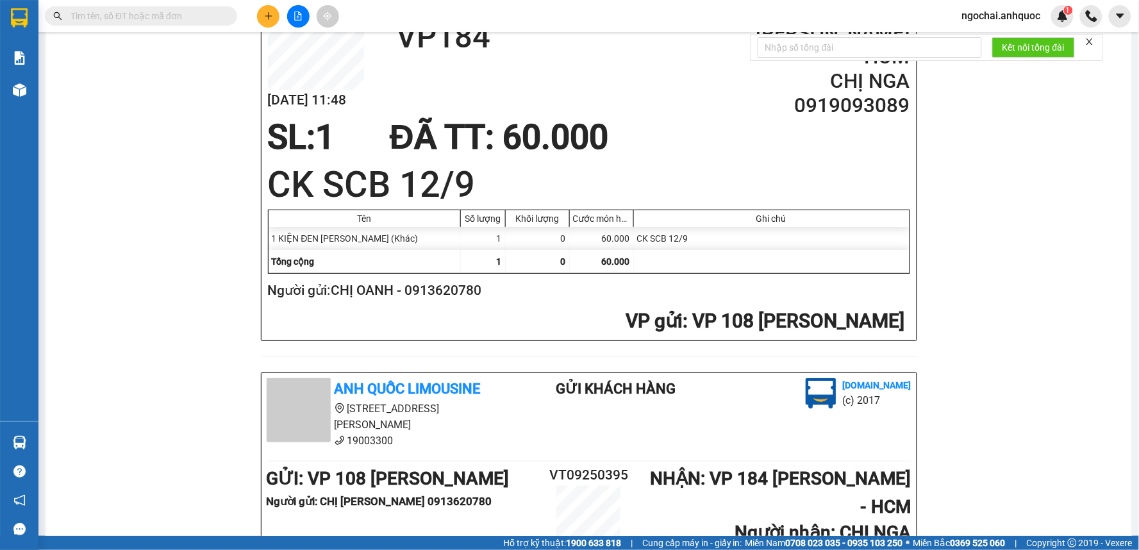
scroll to position [498, 0]
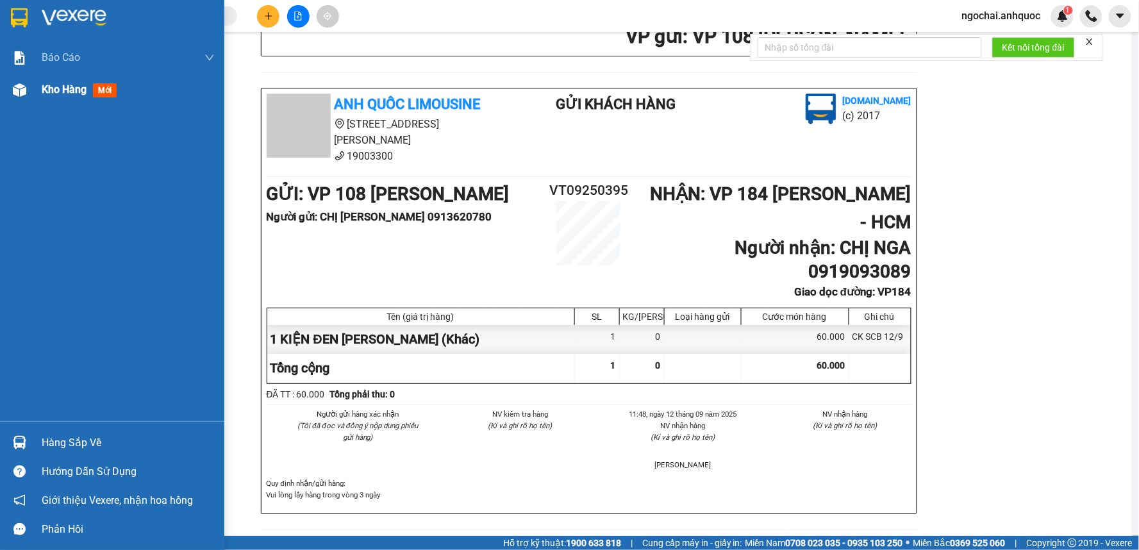
click at [74, 95] on span "Kho hàng" at bounding box center [64, 89] width 45 height 12
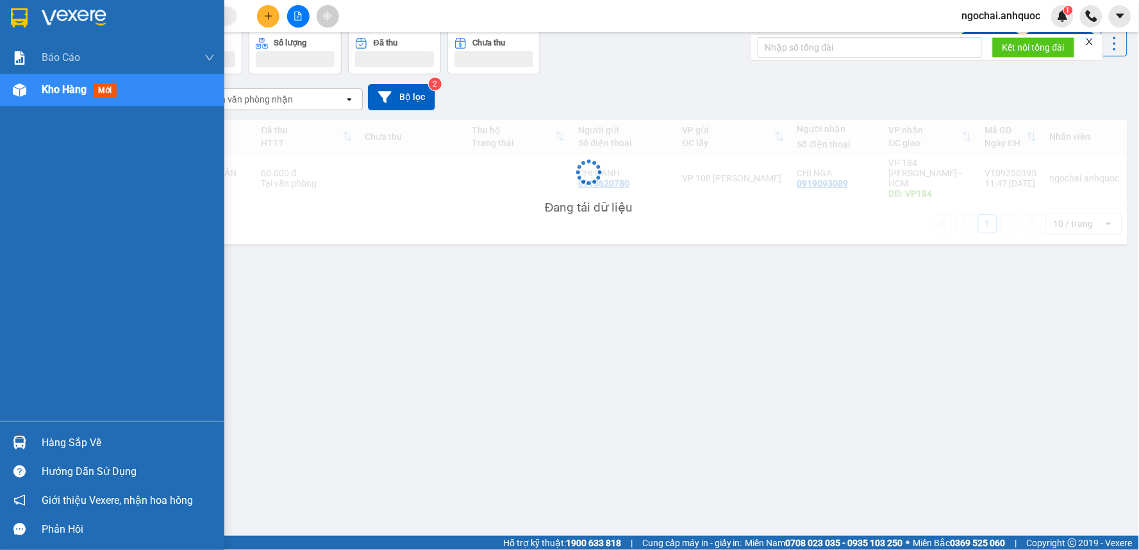
scroll to position [59, 0]
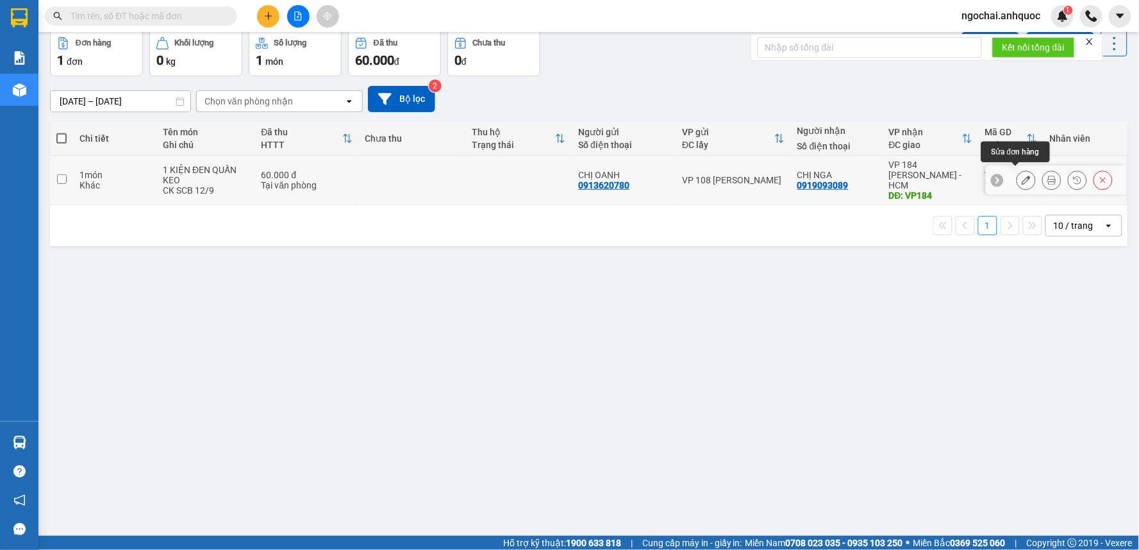
click at [1021, 176] on icon at bounding box center [1025, 180] width 9 height 9
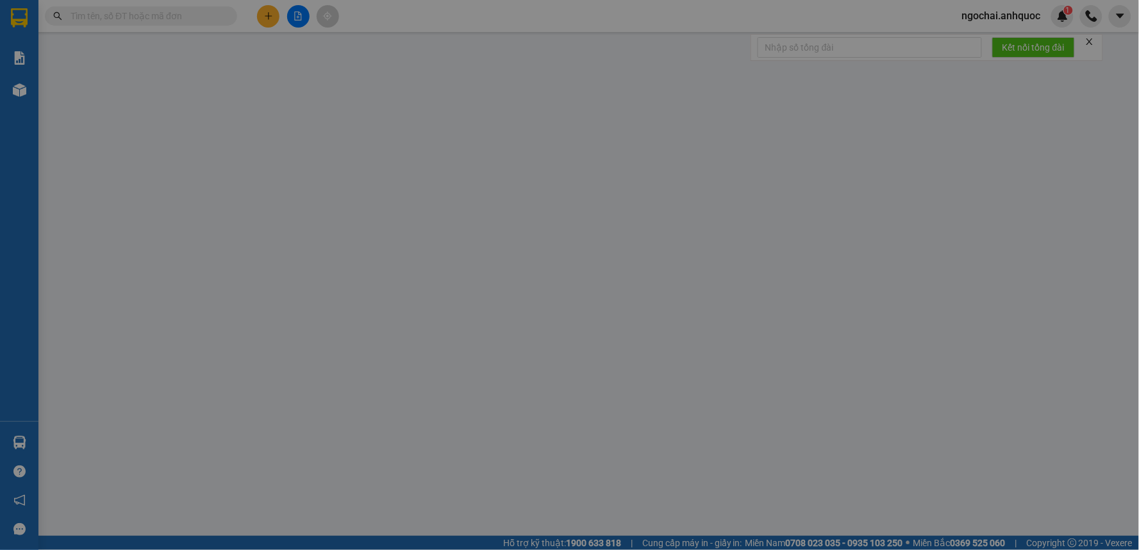
type input "0913620780"
type input "CHỊ OANH"
type input "0919093089"
type input "CHỊ NGA"
type input "VP184"
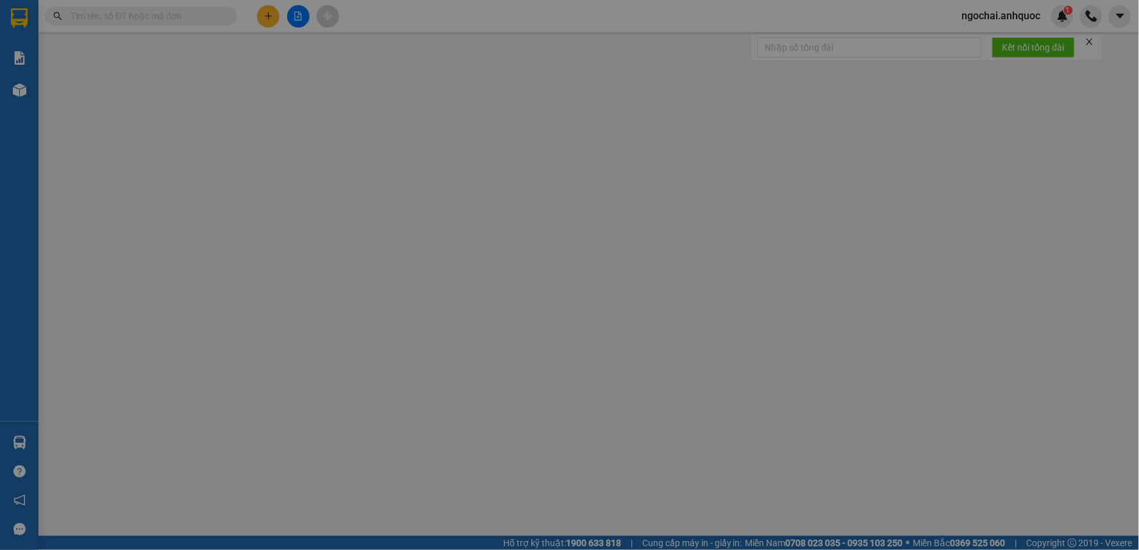
type input "60.000"
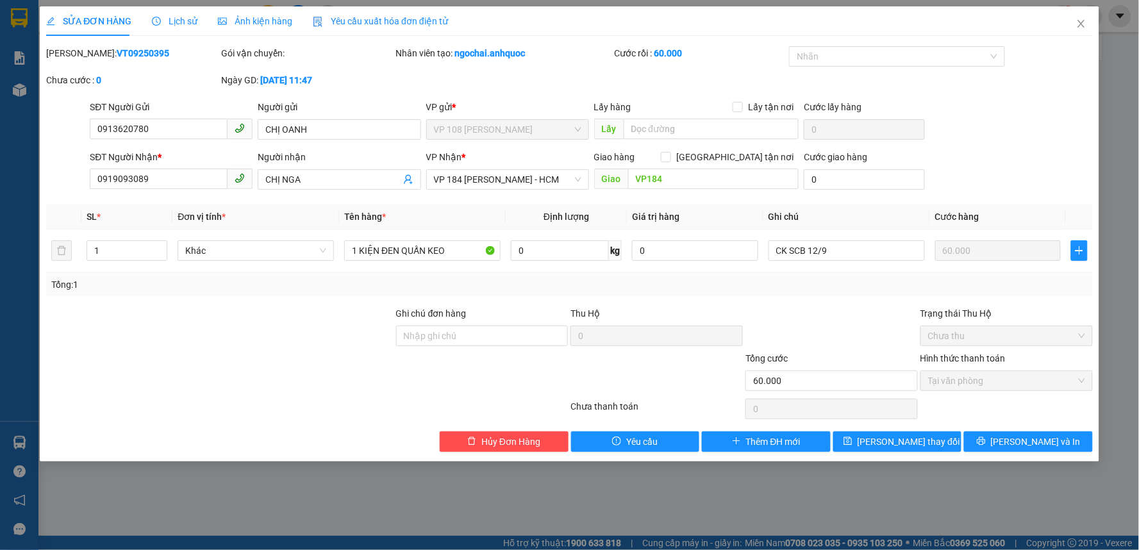
drag, startPoint x: 151, startPoint y: 53, endPoint x: 79, endPoint y: 53, distance: 71.8
click at [79, 53] on div "Mã ĐH: VT09250395" at bounding box center [132, 53] width 172 height 14
copy b "VT09250395"
click at [1026, 444] on span "[PERSON_NAME] và In" at bounding box center [1036, 441] width 90 height 14
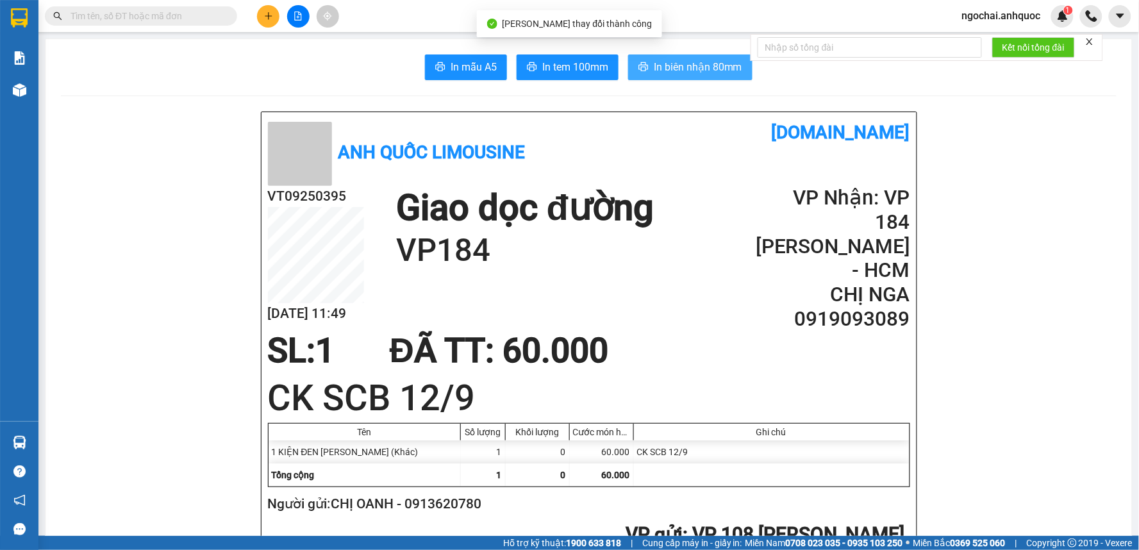
click at [667, 69] on span "In biên nhận 80mm" at bounding box center [698, 67] width 88 height 16
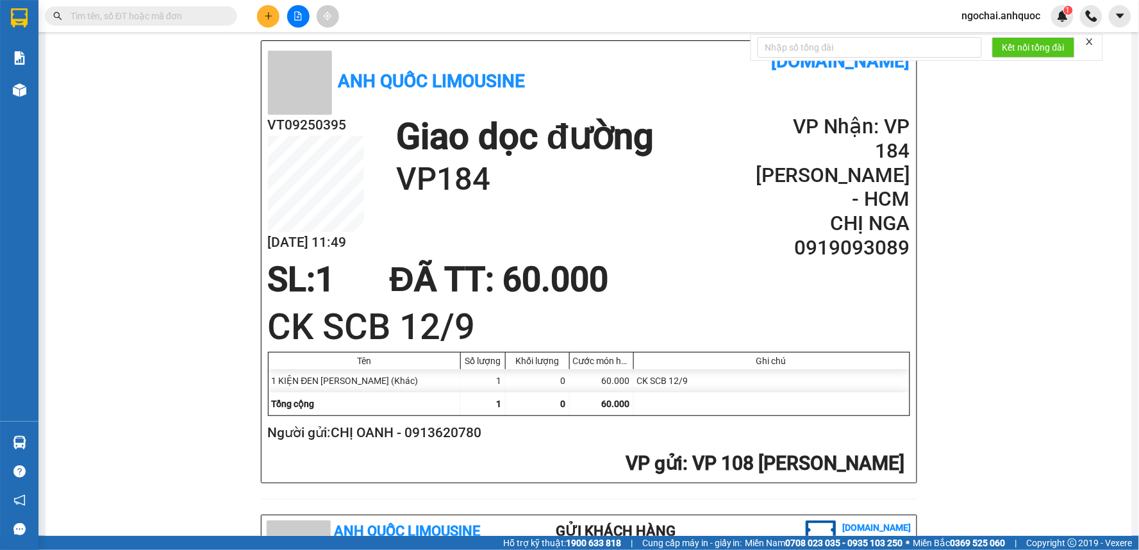
scroll to position [356, 0]
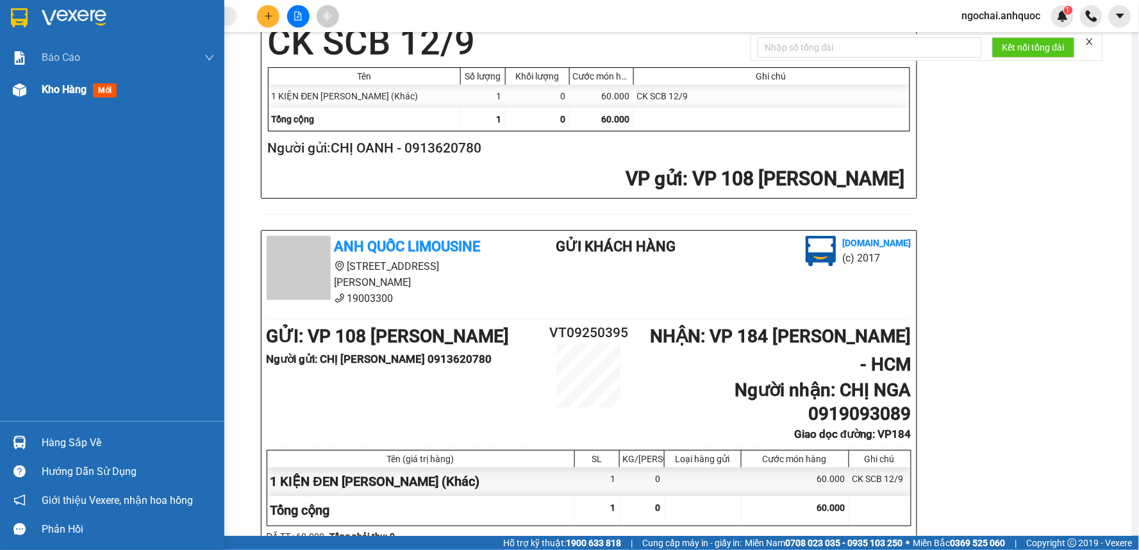
click at [59, 95] on span "Kho hàng" at bounding box center [64, 89] width 45 height 12
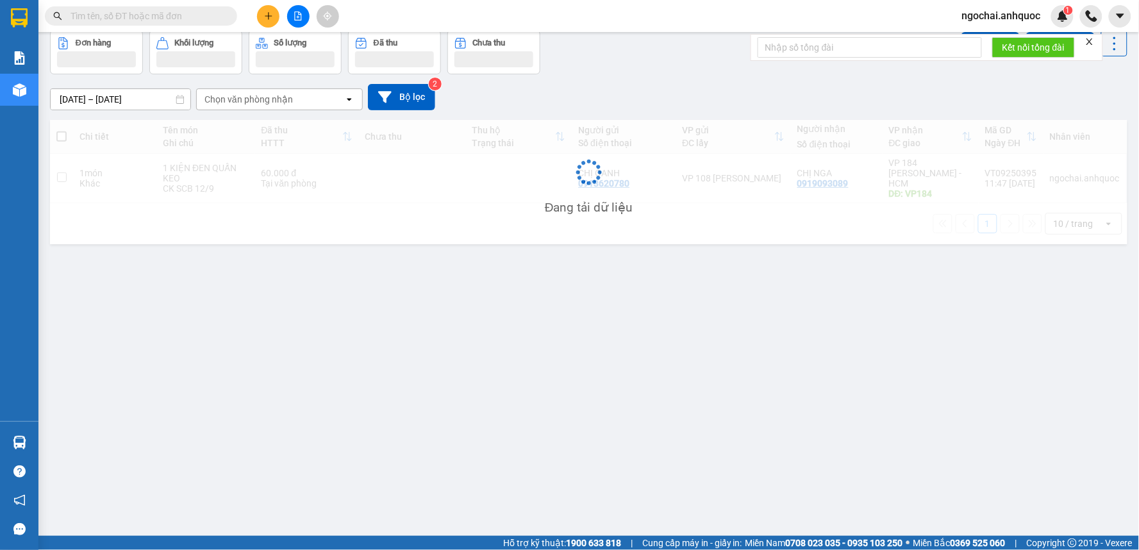
scroll to position [59, 0]
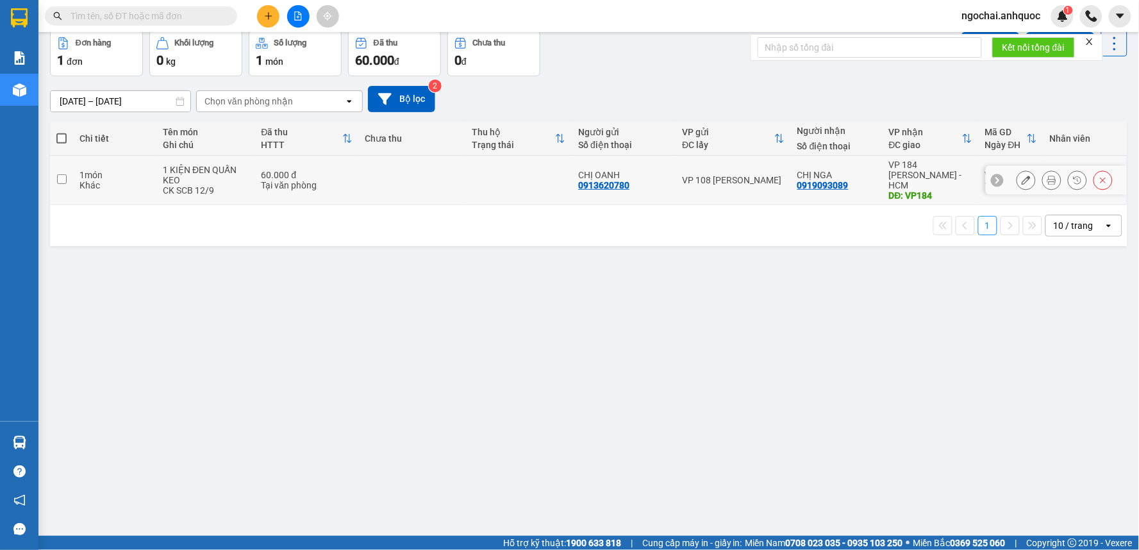
click at [61, 174] on input "checkbox" at bounding box center [62, 179] width 10 height 10
checkbox input "true"
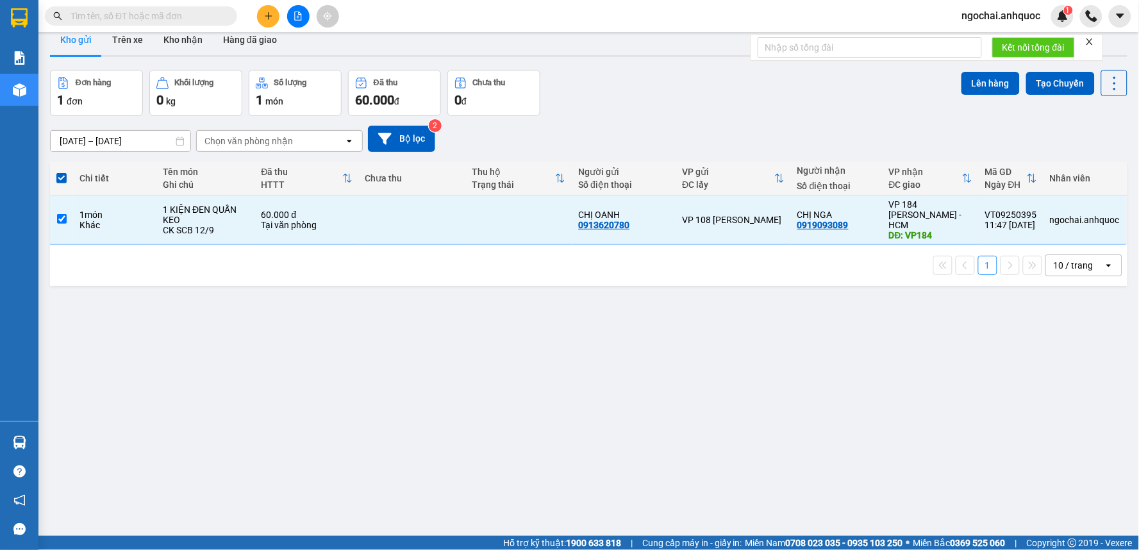
scroll to position [0, 0]
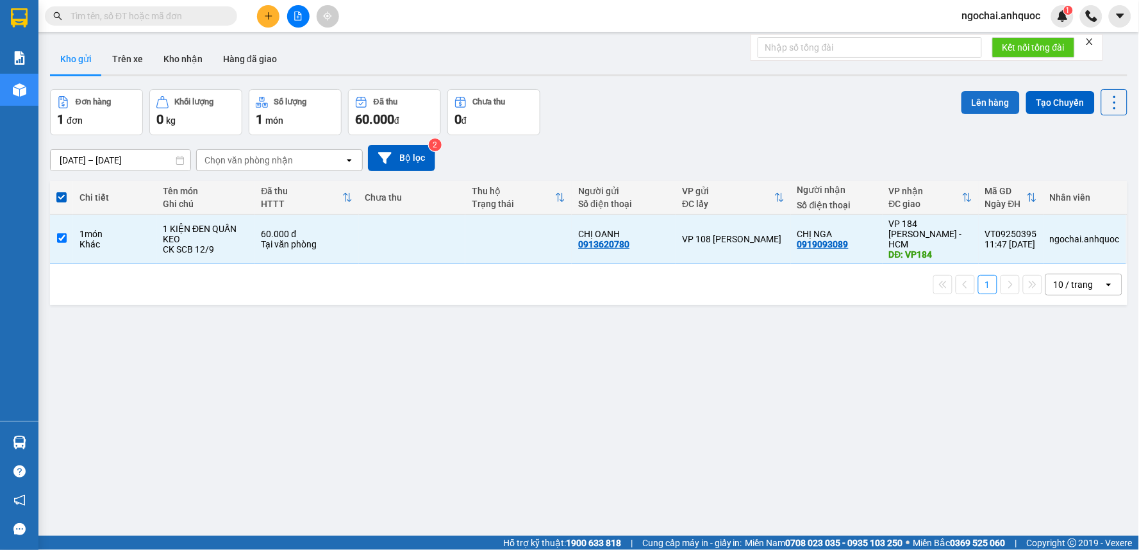
click at [971, 93] on button "Lên hàng" at bounding box center [990, 102] width 58 height 23
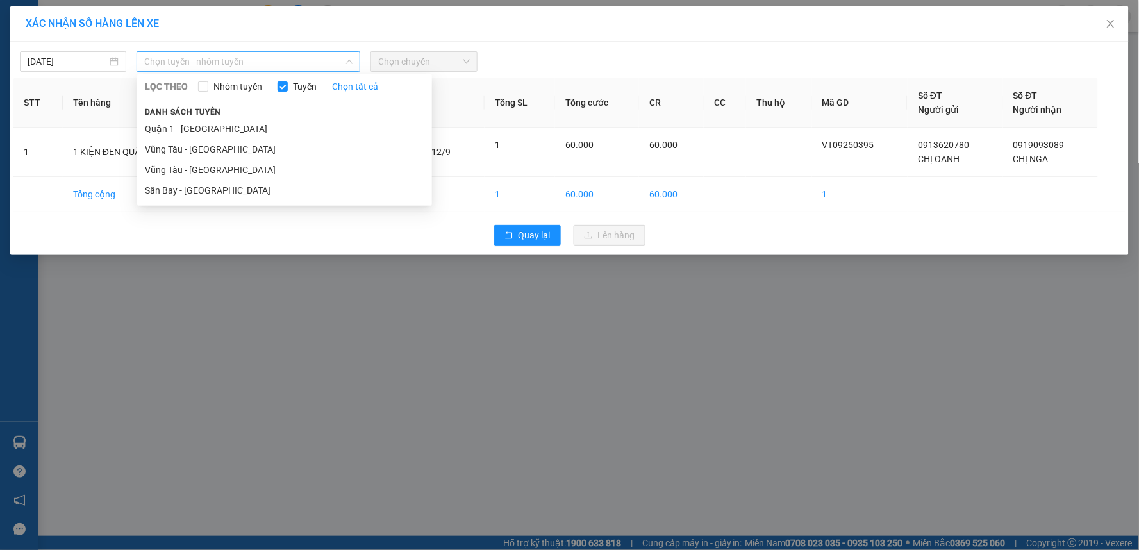
click at [244, 65] on span "Chọn tuyến - nhóm tuyến" at bounding box center [248, 61] width 208 height 19
click at [217, 164] on li "Vũng Tàu - [GEOGRAPHIC_DATA]" at bounding box center [284, 170] width 295 height 21
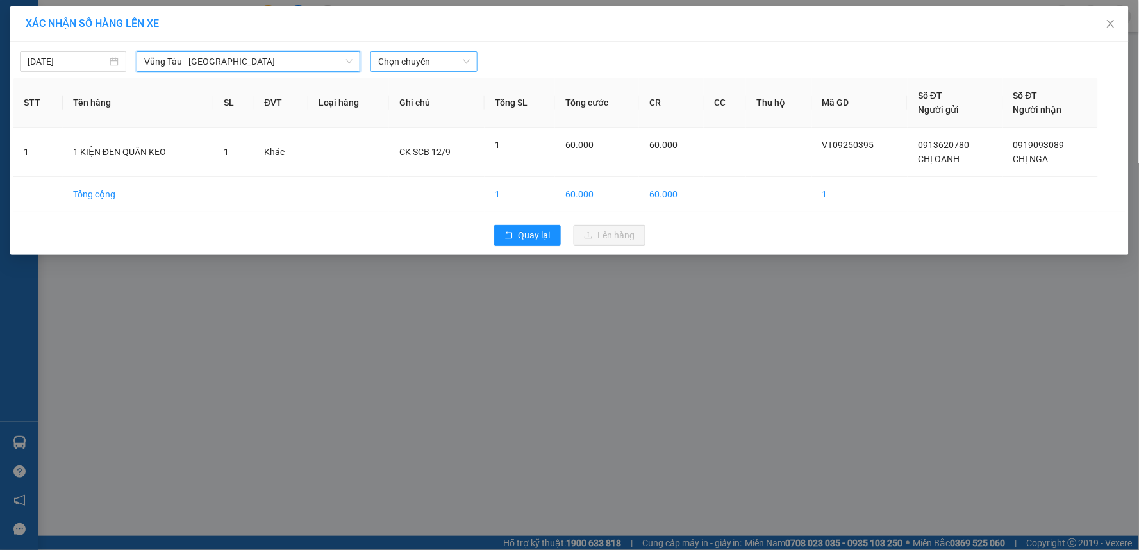
click at [446, 52] on span "Chọn chuyến" at bounding box center [423, 61] width 91 height 19
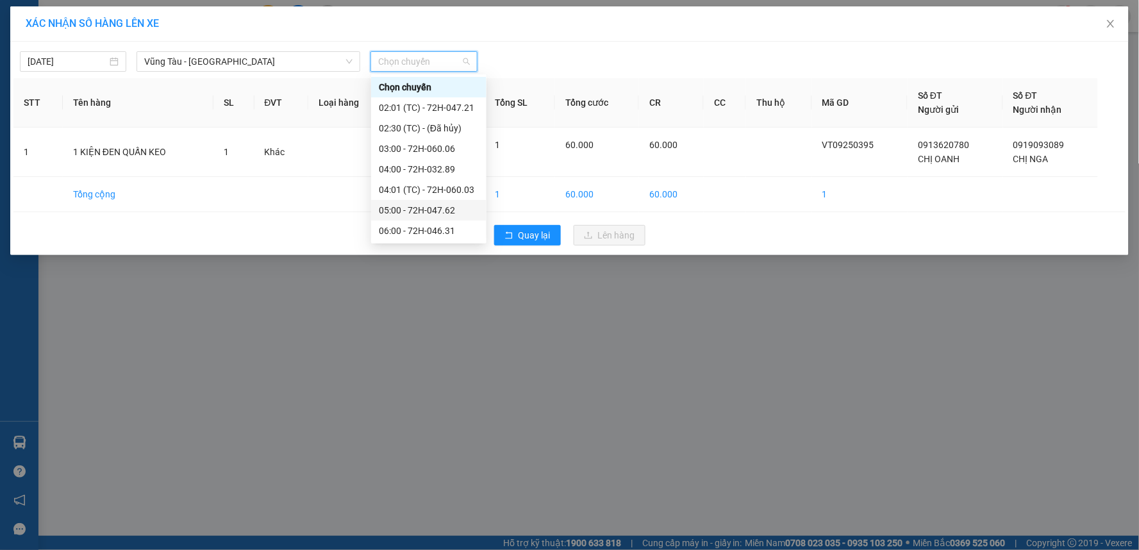
scroll to position [285, 0]
click at [418, 212] on div "13:00 - 72H-032.89" at bounding box center [429, 213] width 100 height 14
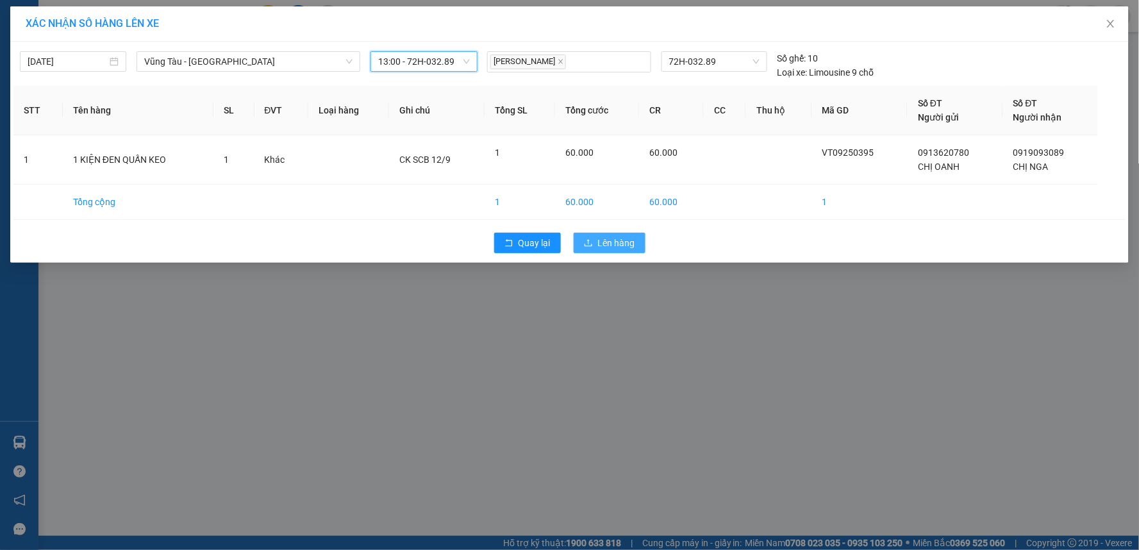
click at [615, 240] on span "Lên hàng" at bounding box center [616, 243] width 37 height 14
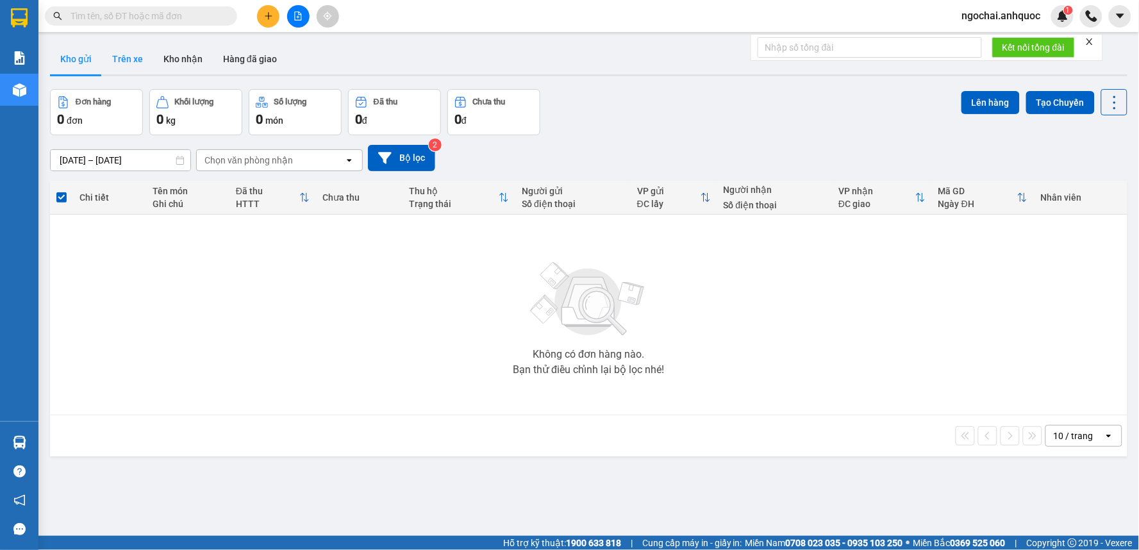
click at [124, 55] on button "Trên xe" at bounding box center [127, 59] width 51 height 31
